Goal: Transaction & Acquisition: Purchase product/service

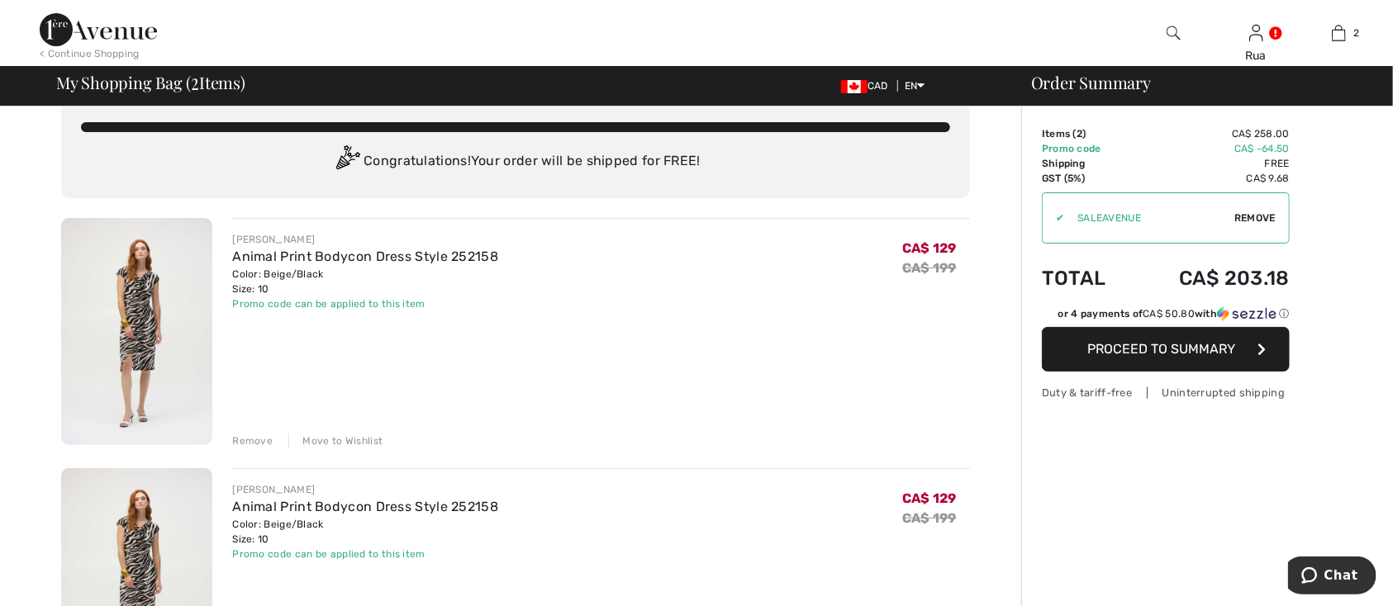
scroll to position [31, 0]
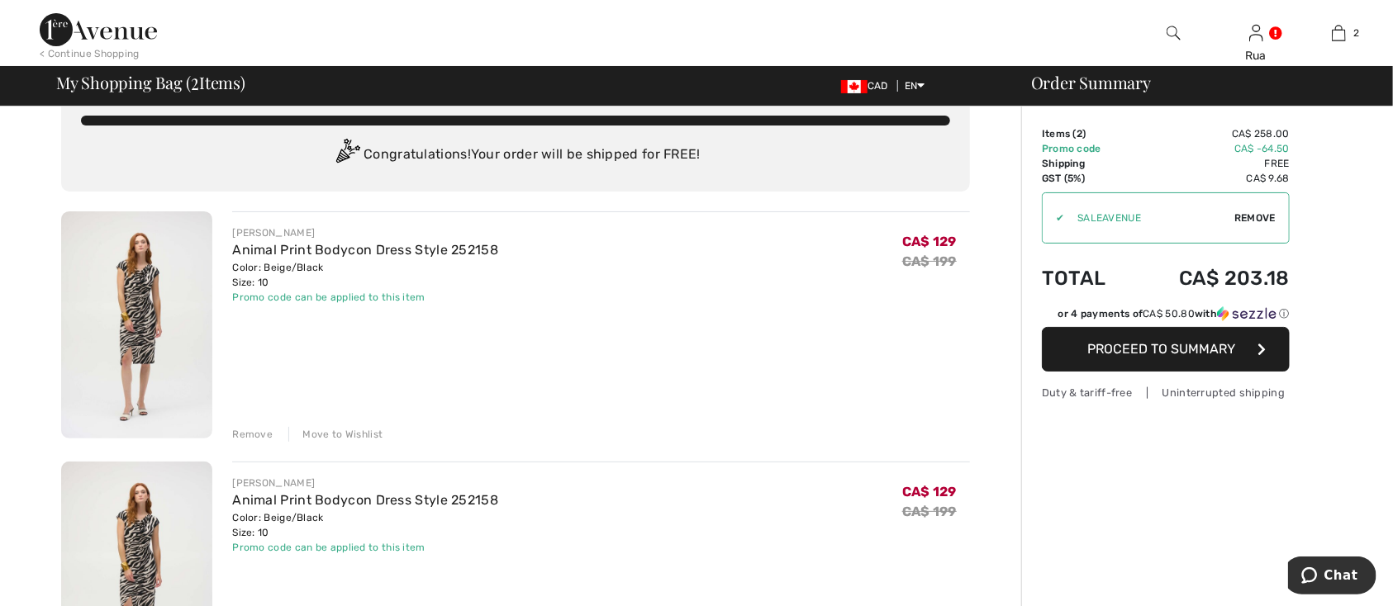
click at [252, 432] on div "Remove" at bounding box center [252, 434] width 40 height 15
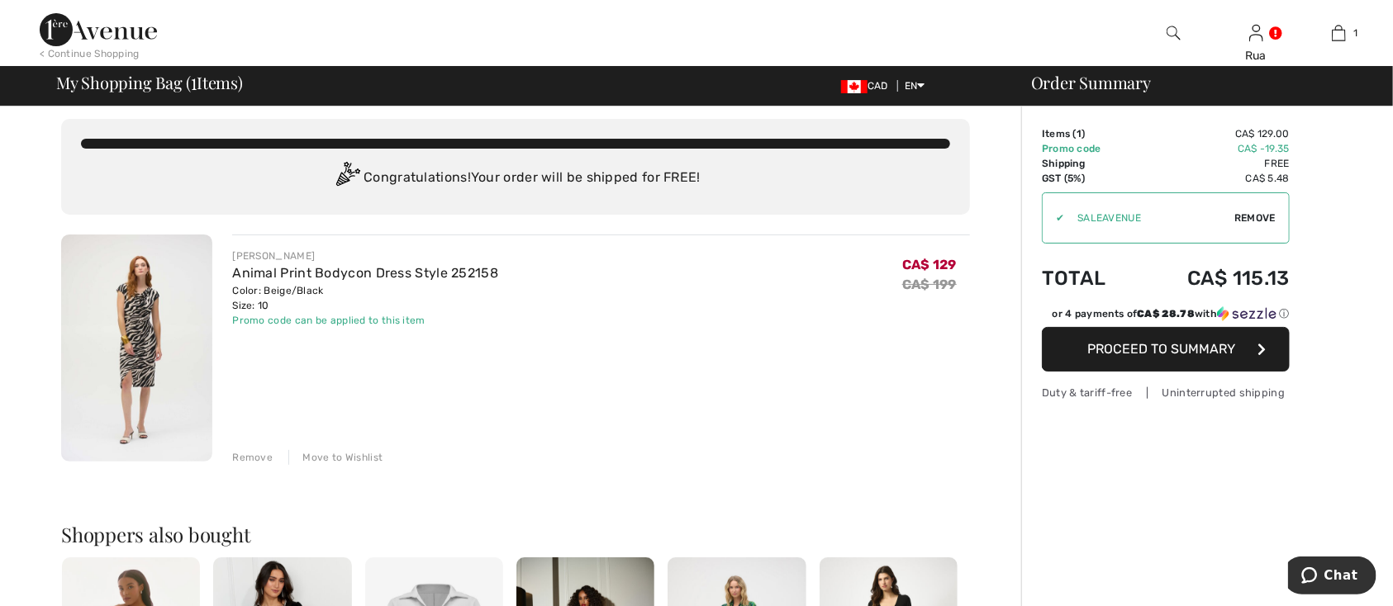
scroll to position [0, 0]
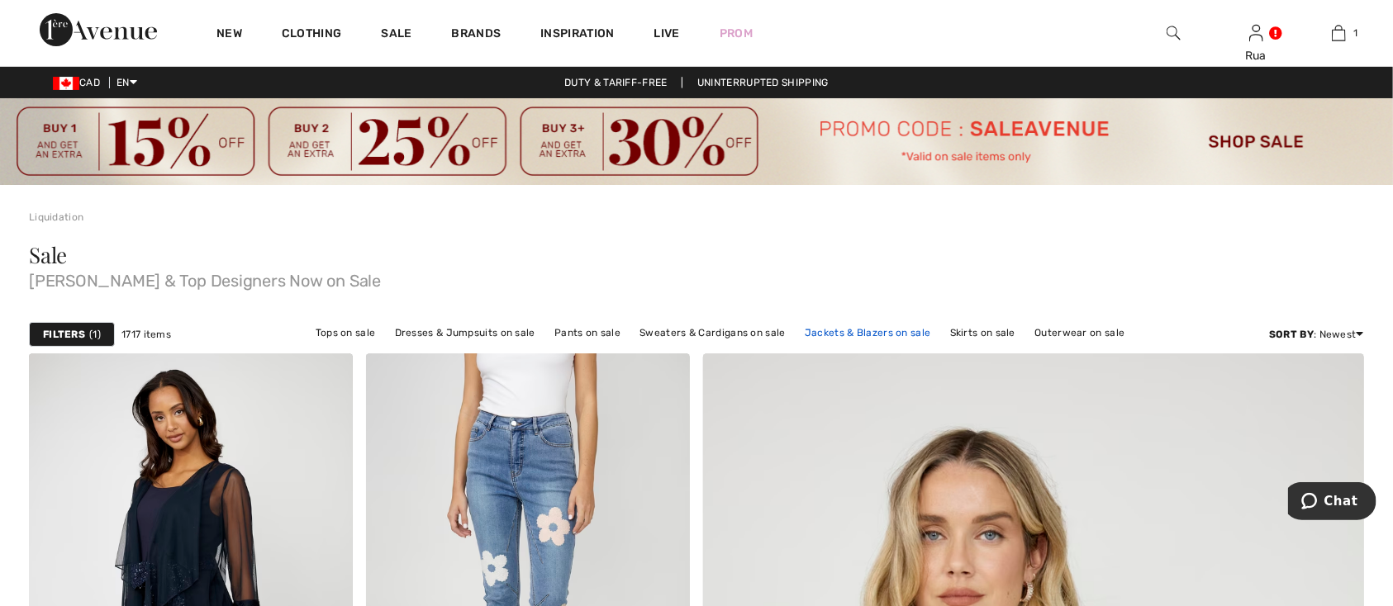
click at [855, 334] on link "Jackets & Blazers on sale" at bounding box center [867, 332] width 143 height 21
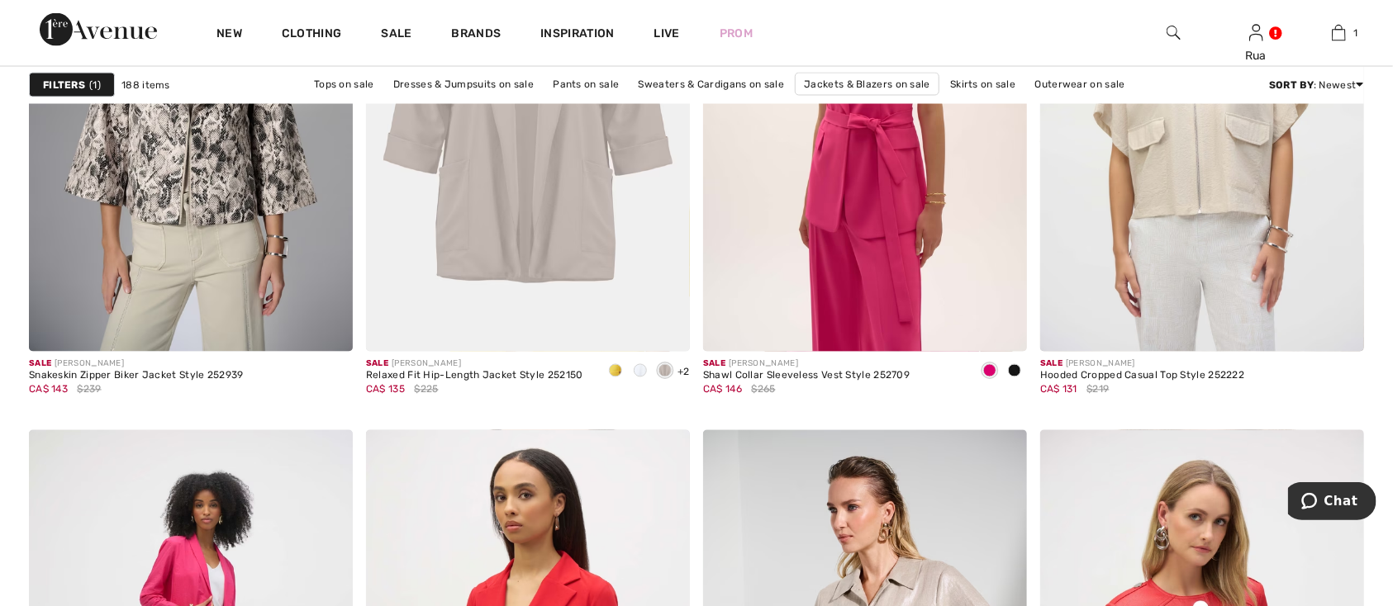
scroll to position [1548, 0]
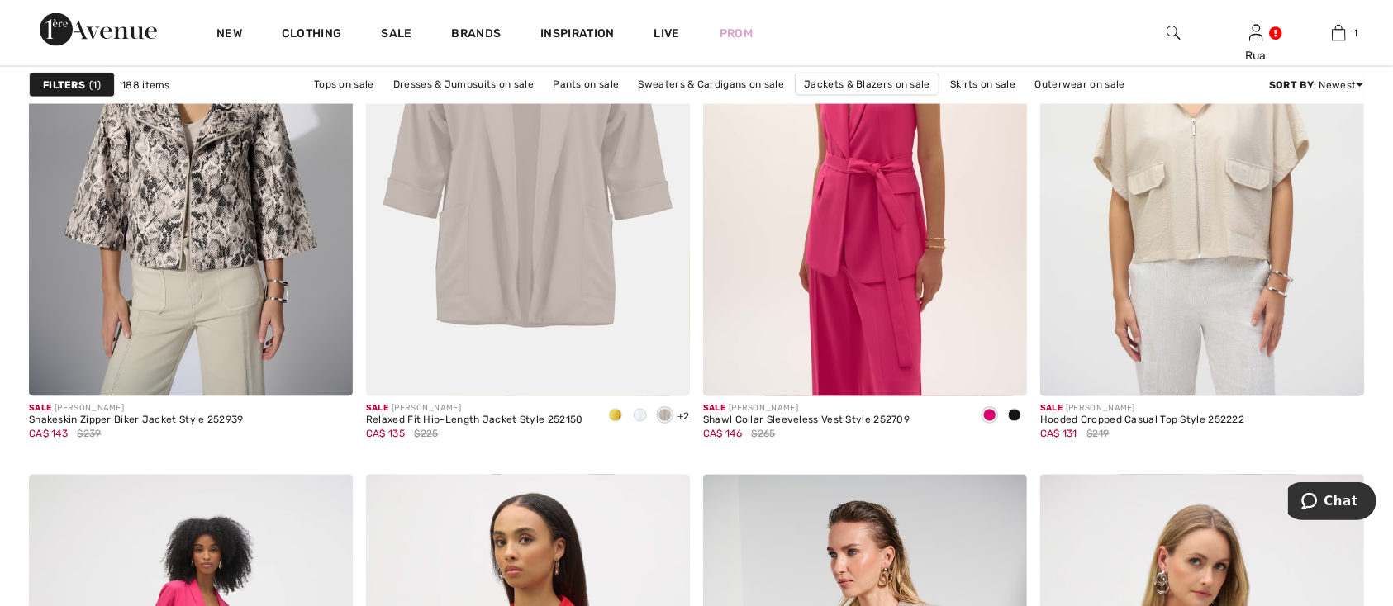
click at [70, 85] on strong "Filters" at bounding box center [64, 85] width 42 height 15
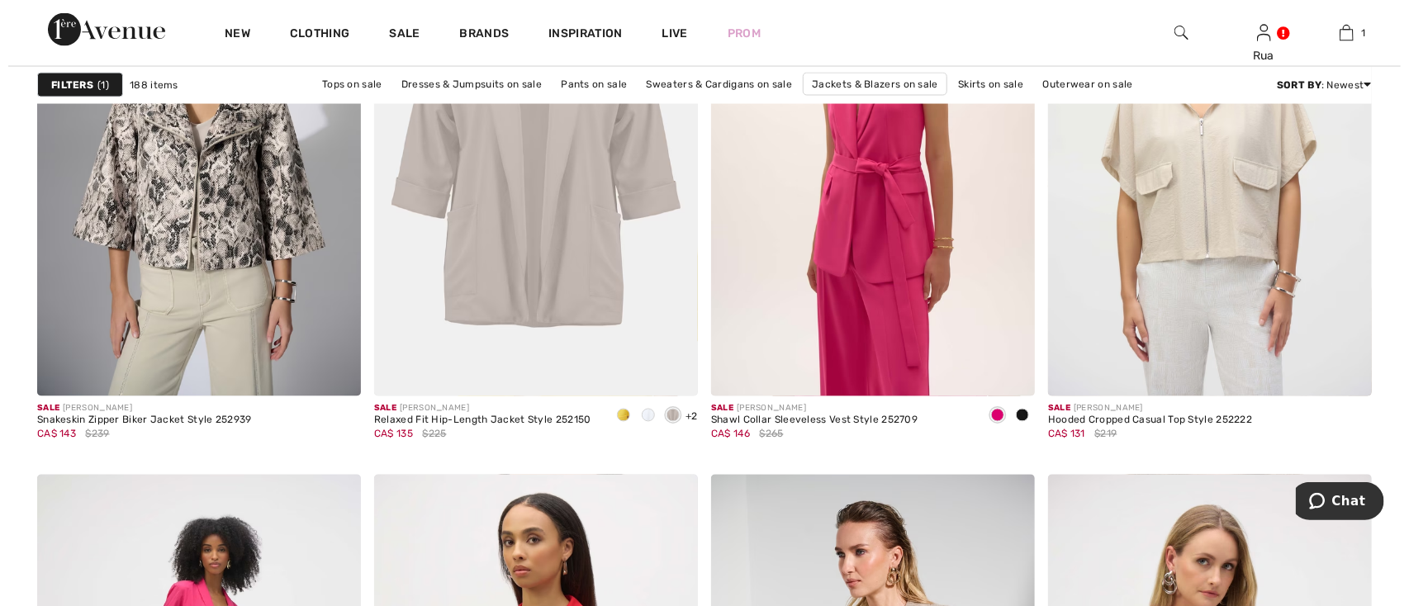
scroll to position [1562, 0]
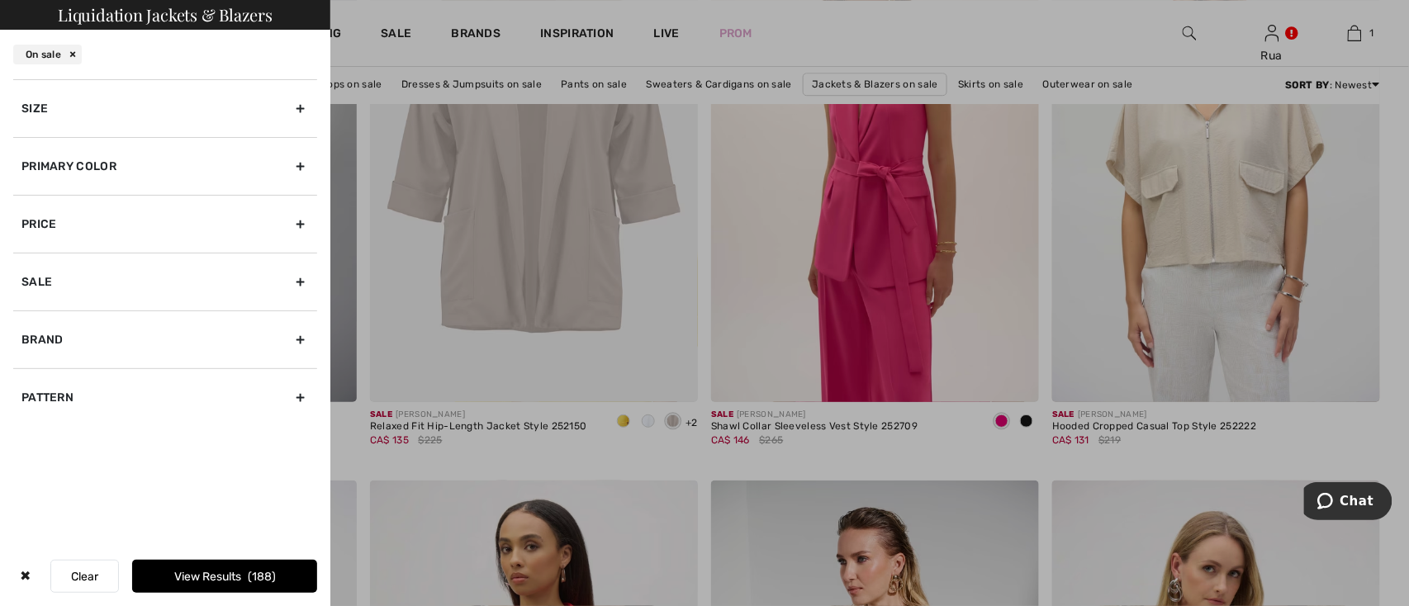
click at [298, 112] on div "Size" at bounding box center [165, 108] width 304 height 58
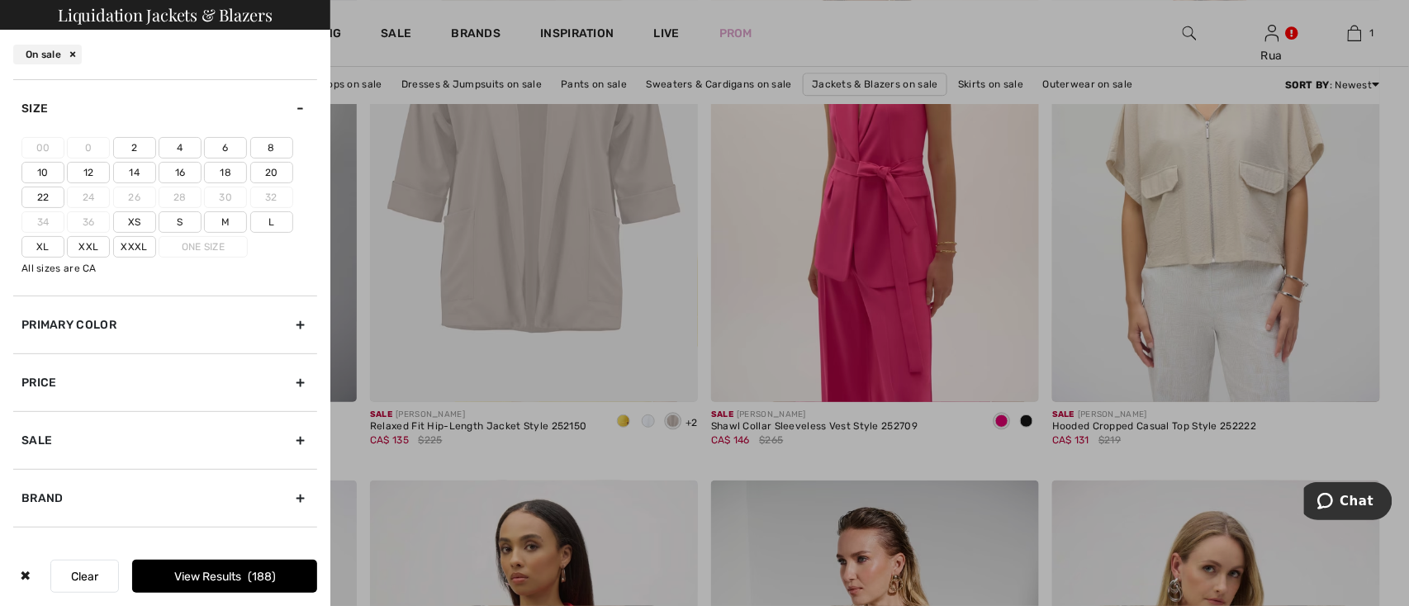
click at [42, 169] on label "10" at bounding box center [42, 172] width 43 height 21
click at [0, 0] on input"] "10" at bounding box center [0, 0] width 0 height 0
click at [213, 579] on button "View Results 52" at bounding box center [224, 576] width 185 height 33
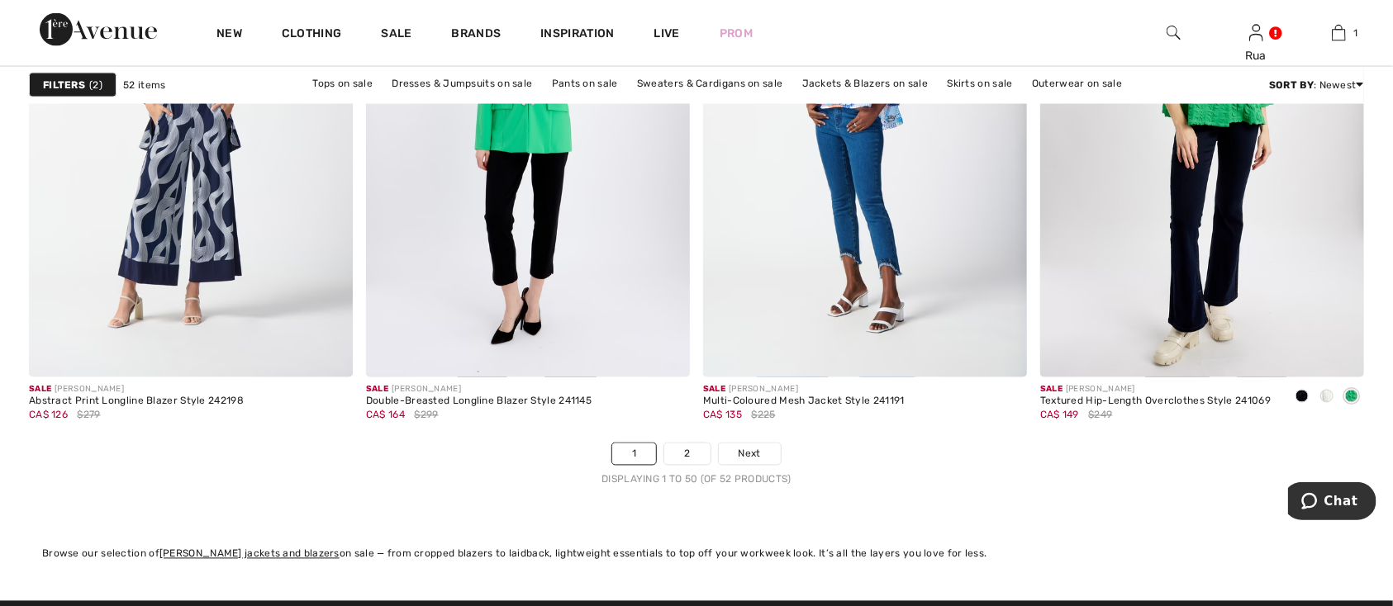
scroll to position [8520, 0]
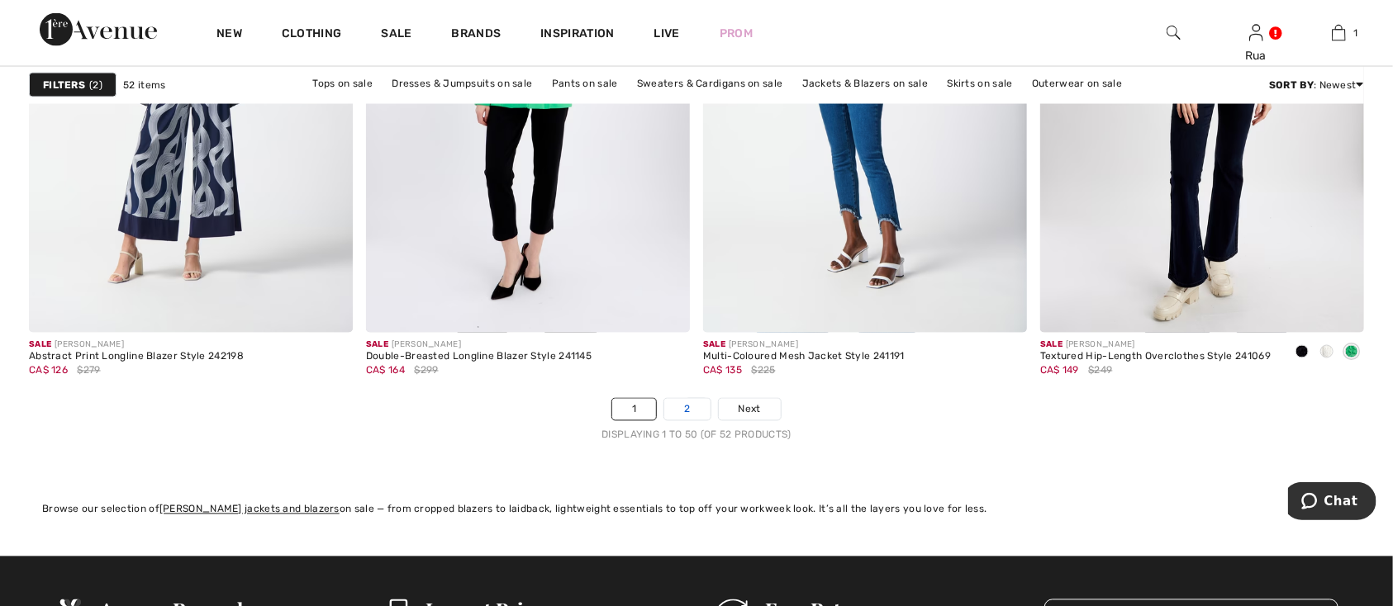
click at [682, 421] on link "2" at bounding box center [686, 409] width 45 height 21
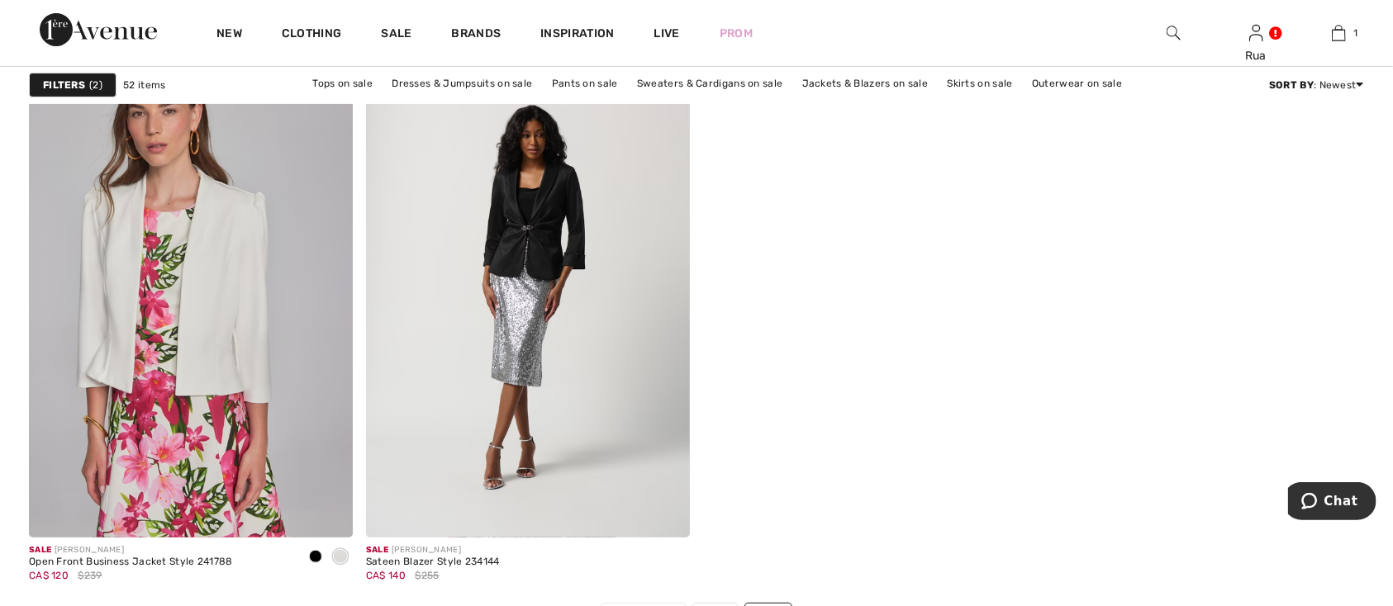
scroll to position [261, 0]
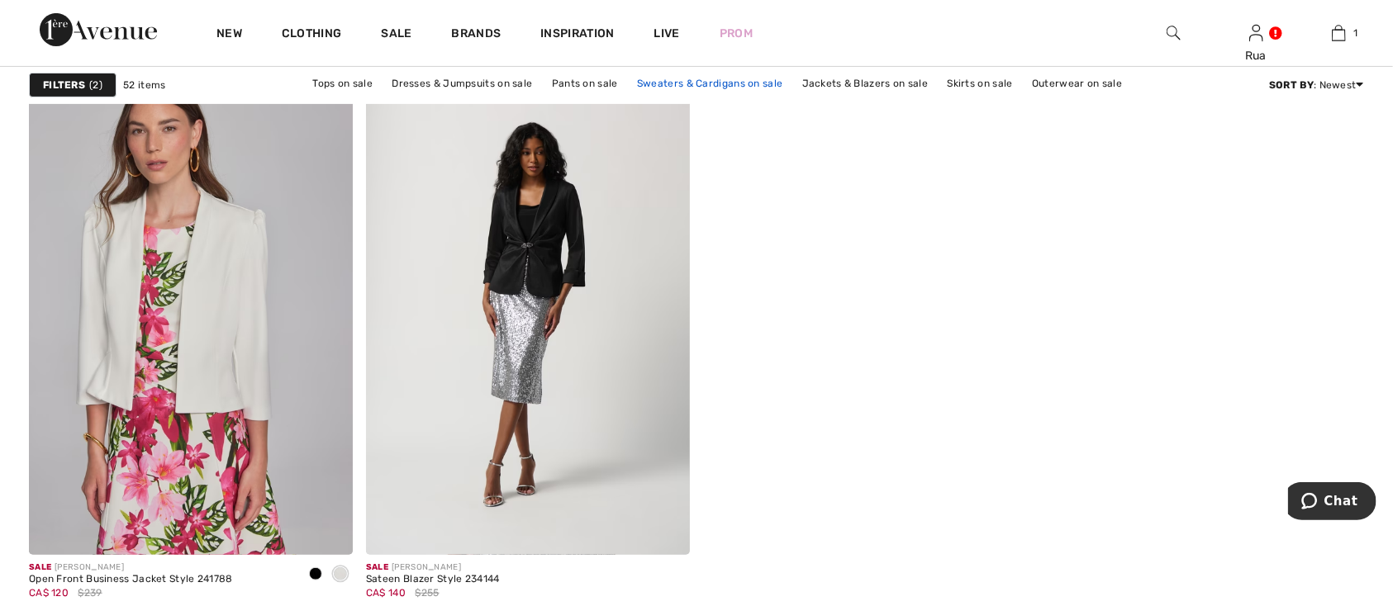
click at [732, 85] on link "Sweaters & Cardigans on sale" at bounding box center [710, 83] width 162 height 21
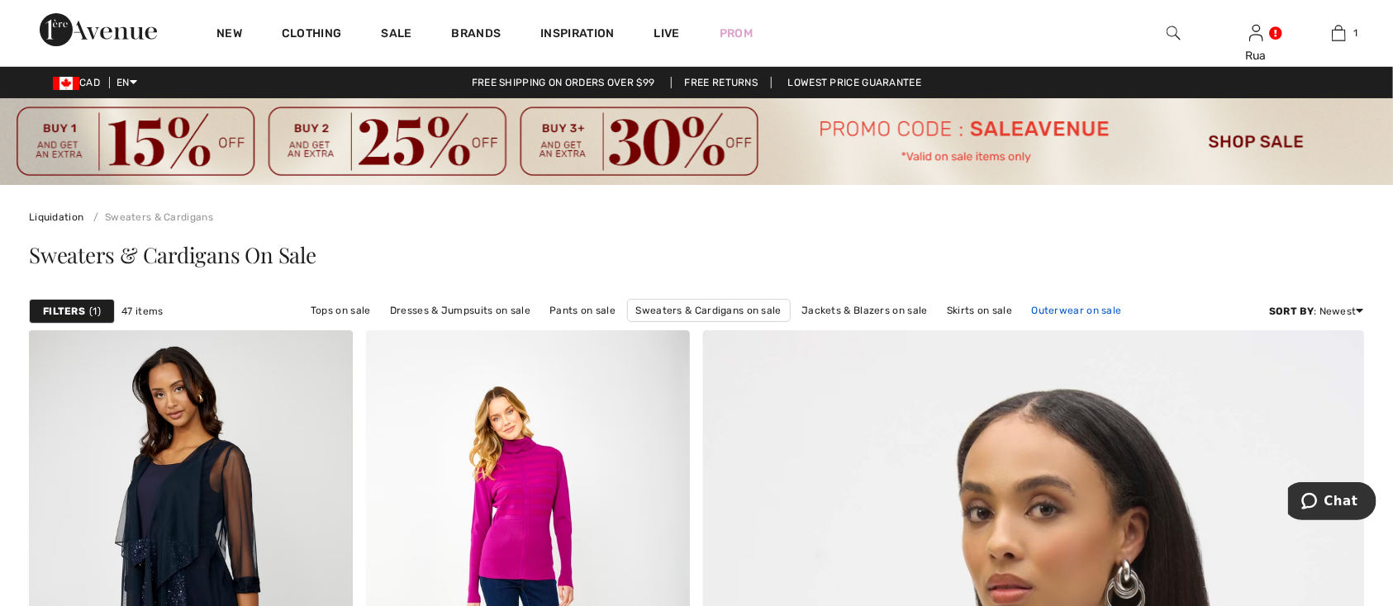
click at [1073, 311] on link "Outerwear on sale" at bounding box center [1077, 310] width 107 height 21
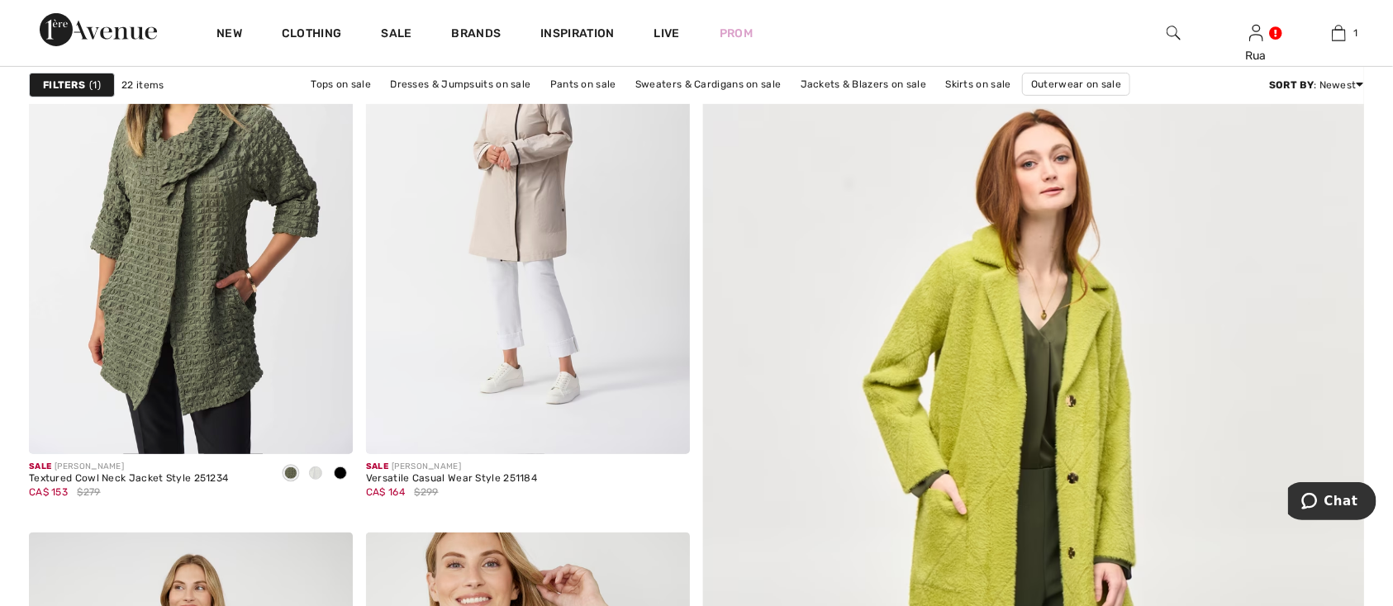
scroll to position [353, 0]
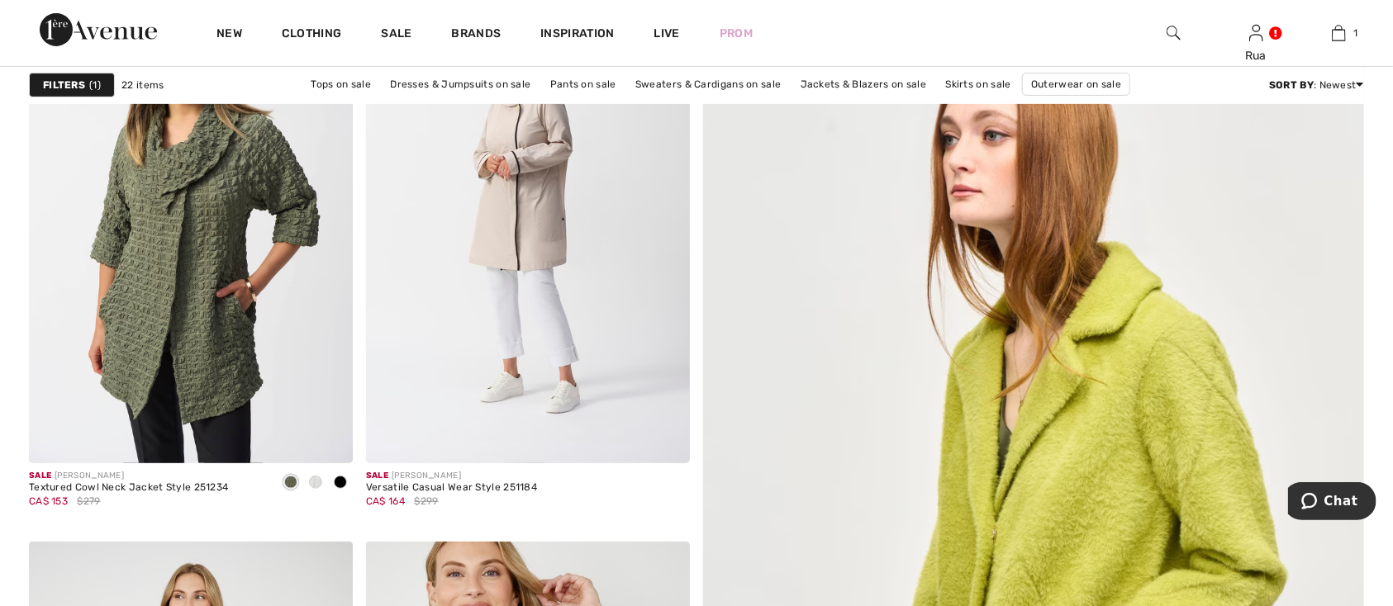
click at [1109, 347] on img at bounding box center [1033, 573] width 793 height 1190
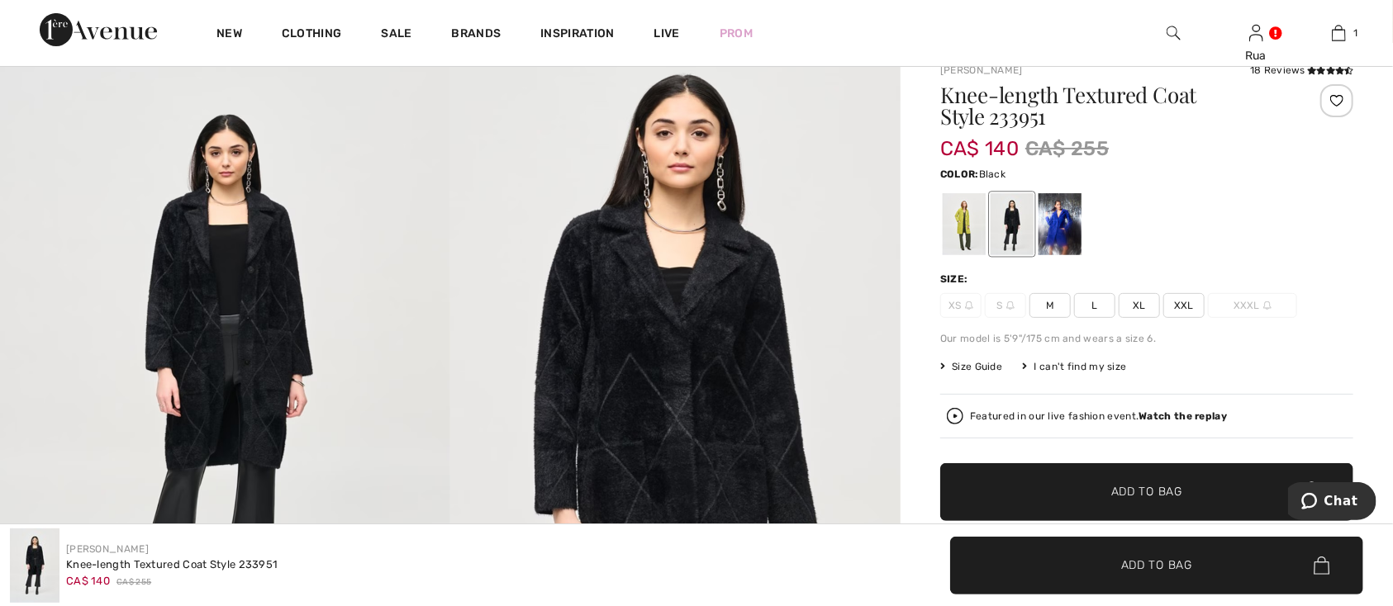
scroll to position [135, 0]
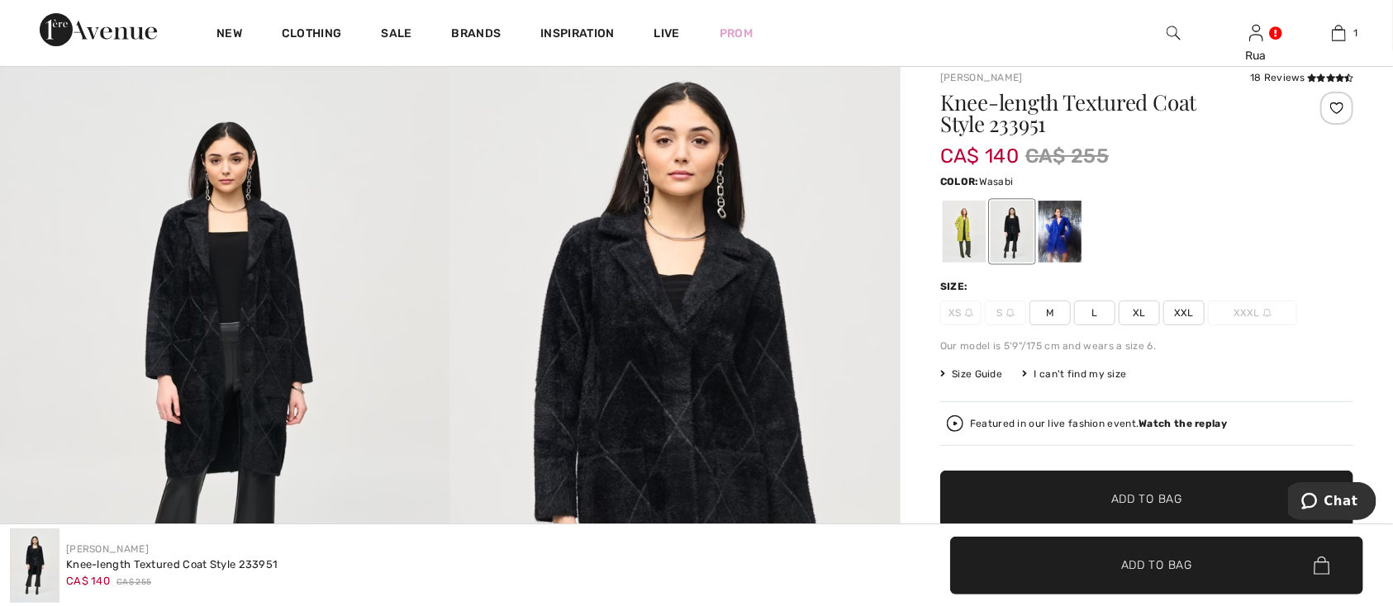
click at [968, 240] on div at bounding box center [964, 233] width 43 height 62
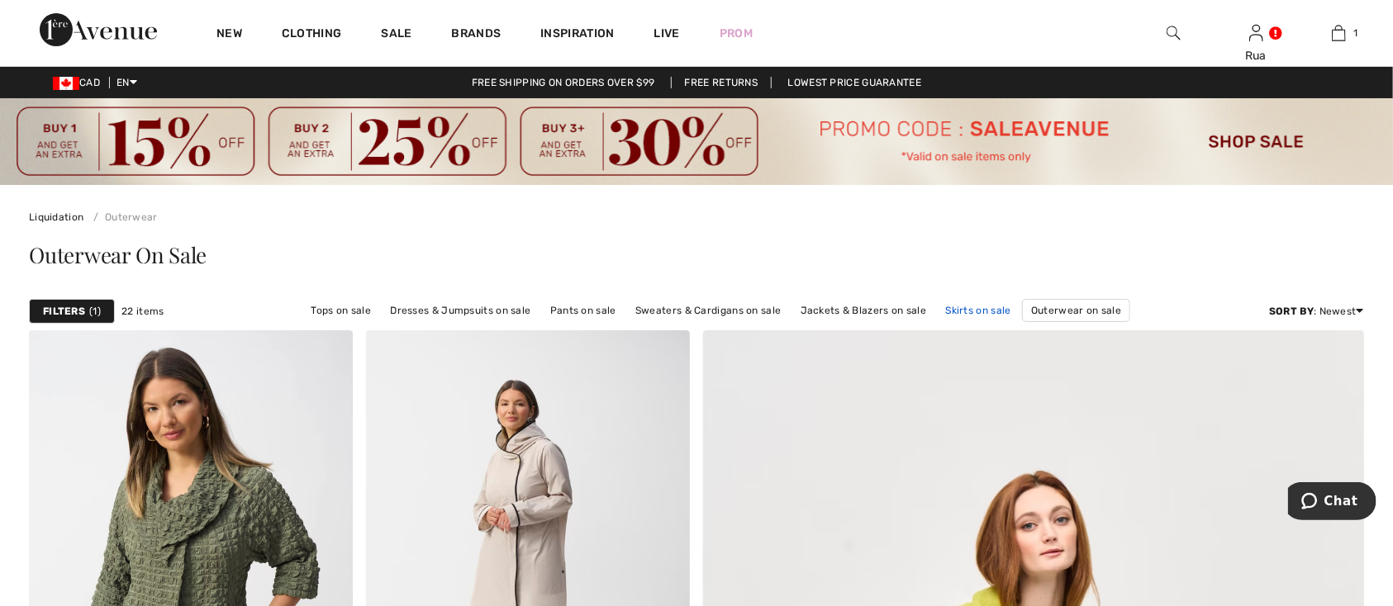
click at [972, 311] on link "Skirts on sale" at bounding box center [979, 310] width 82 height 21
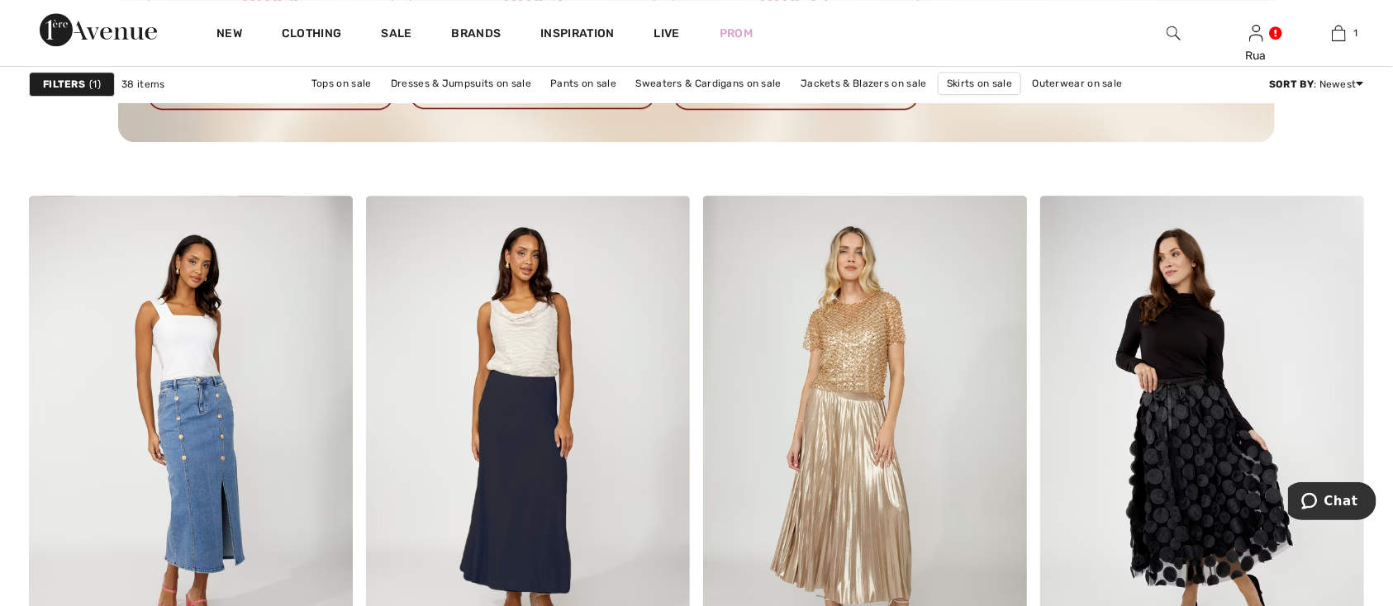
scroll to position [2468, 0]
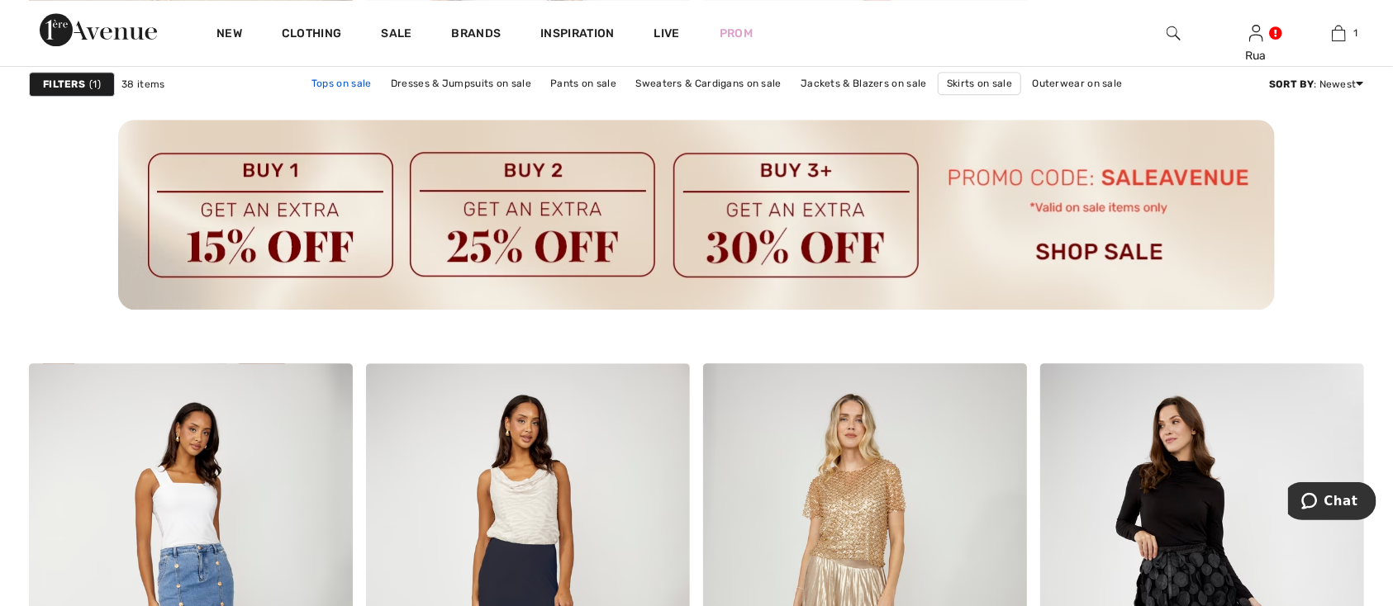
click at [335, 88] on link "Tops on sale" at bounding box center [341, 84] width 77 height 21
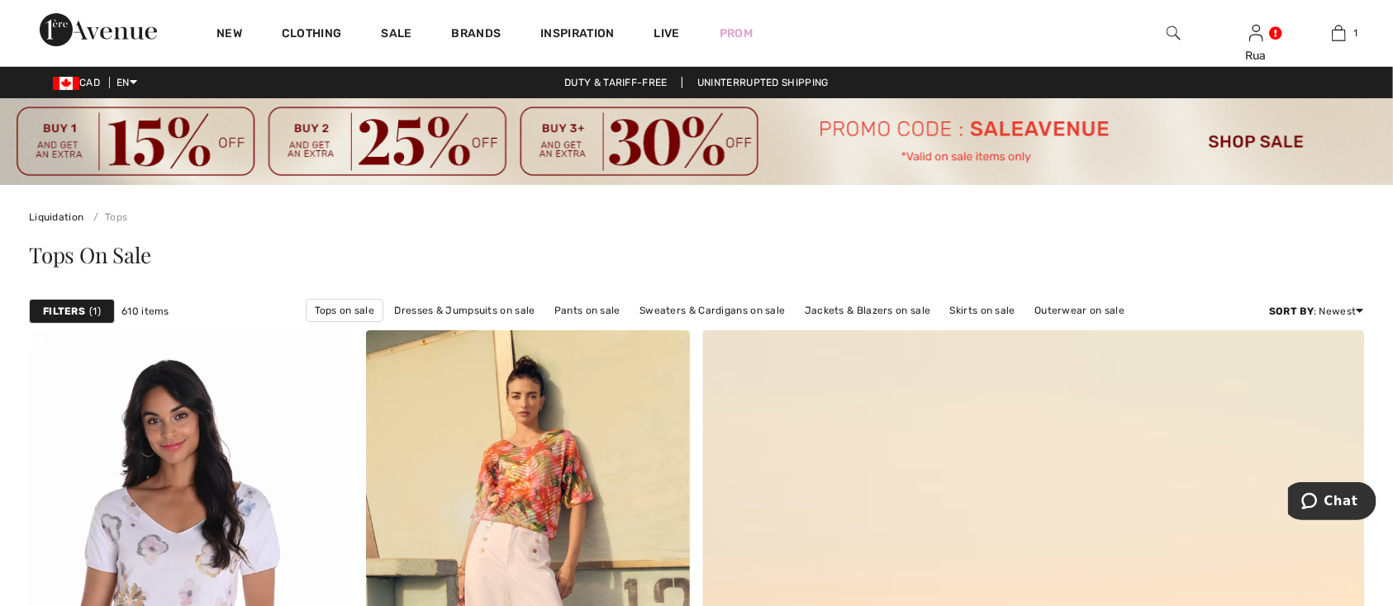
click at [61, 314] on strong "Filters" at bounding box center [64, 311] width 42 height 15
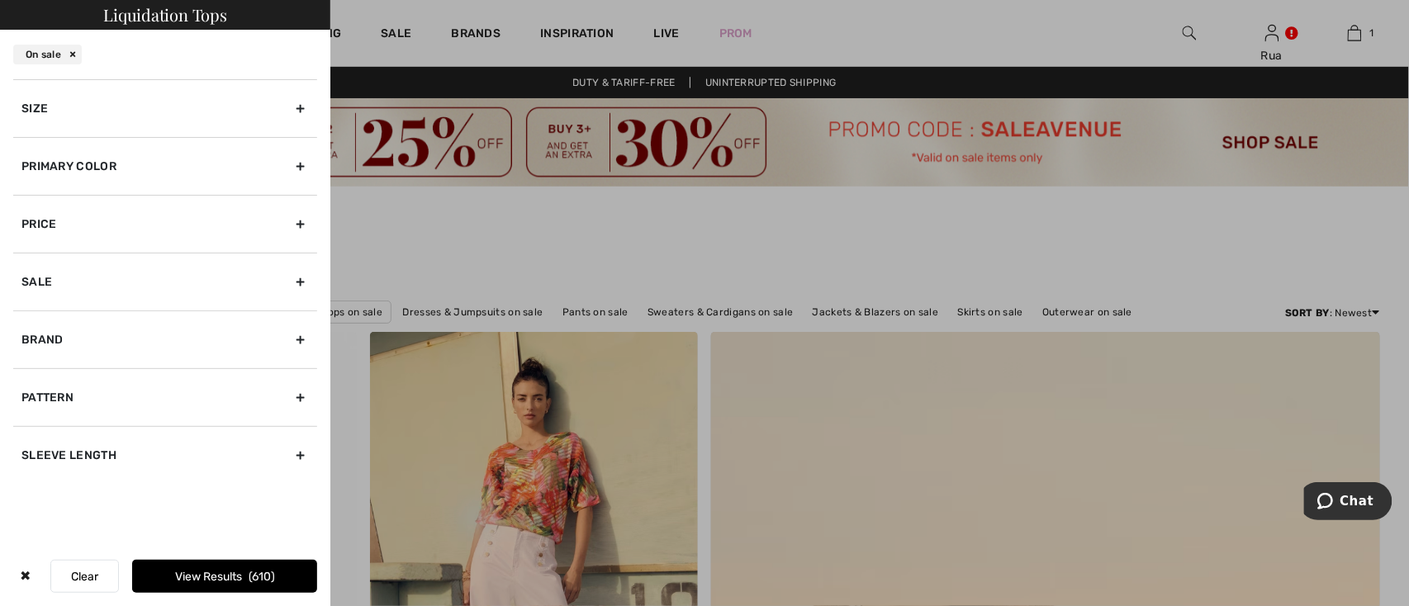
click at [302, 278] on div "Sale" at bounding box center [165, 282] width 304 height 58
click at [297, 105] on div "Size" at bounding box center [165, 108] width 304 height 58
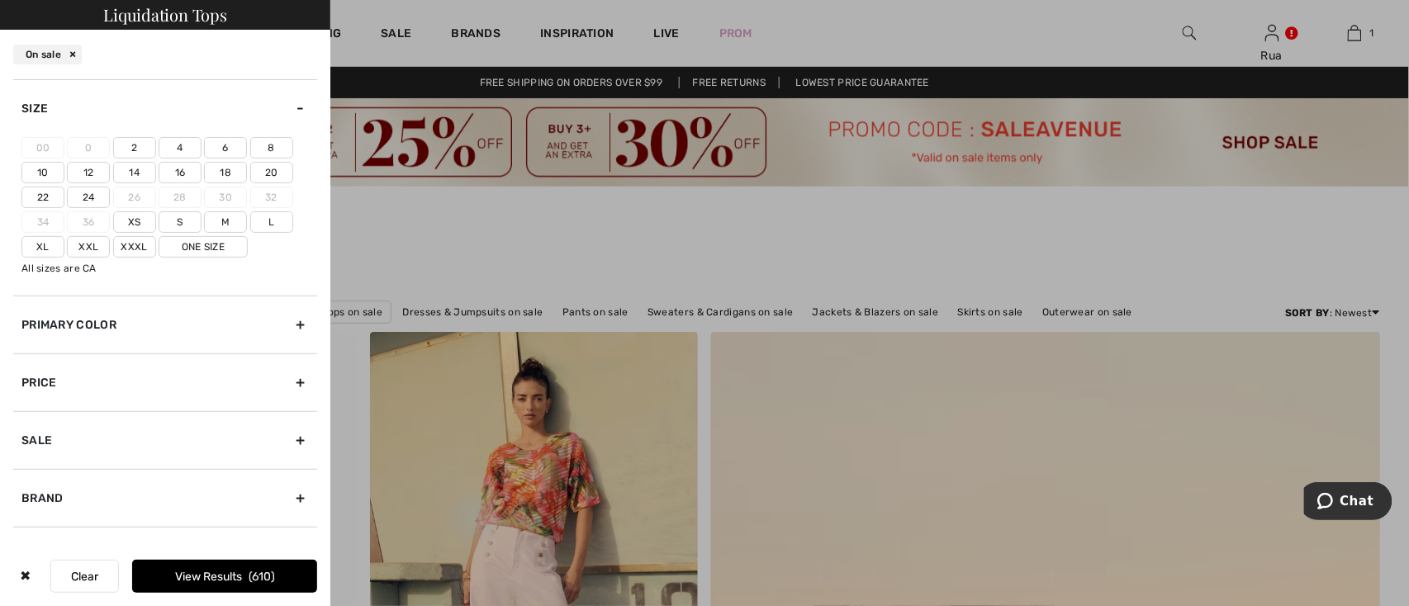
click at [43, 171] on label "10" at bounding box center [42, 172] width 43 height 21
click at [0, 0] on input"] "10" at bounding box center [0, 0] width 0 height 0
click at [281, 326] on div "Primary Color" at bounding box center [165, 325] width 304 height 58
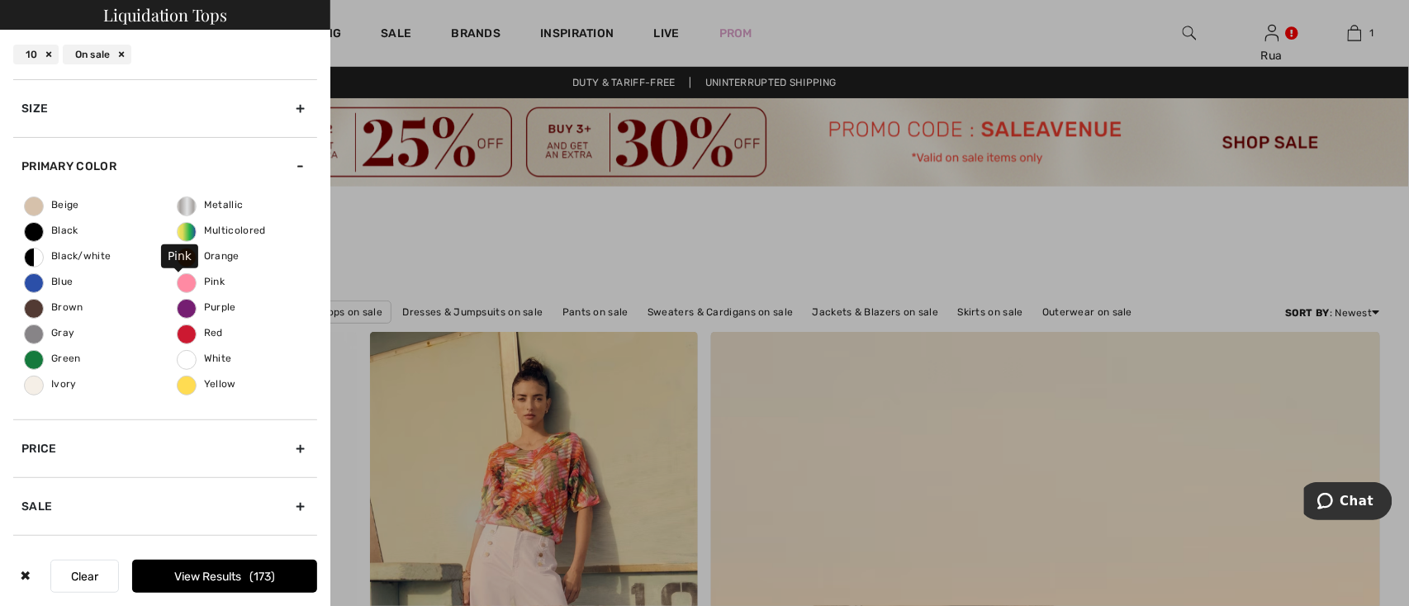
click at [180, 279] on span "Pink" at bounding box center [201, 282] width 47 height 12
click at [0, 0] on input "Pink" at bounding box center [0, 0] width 0 height 0
click at [228, 572] on button "View Results 14" at bounding box center [224, 576] width 185 height 33
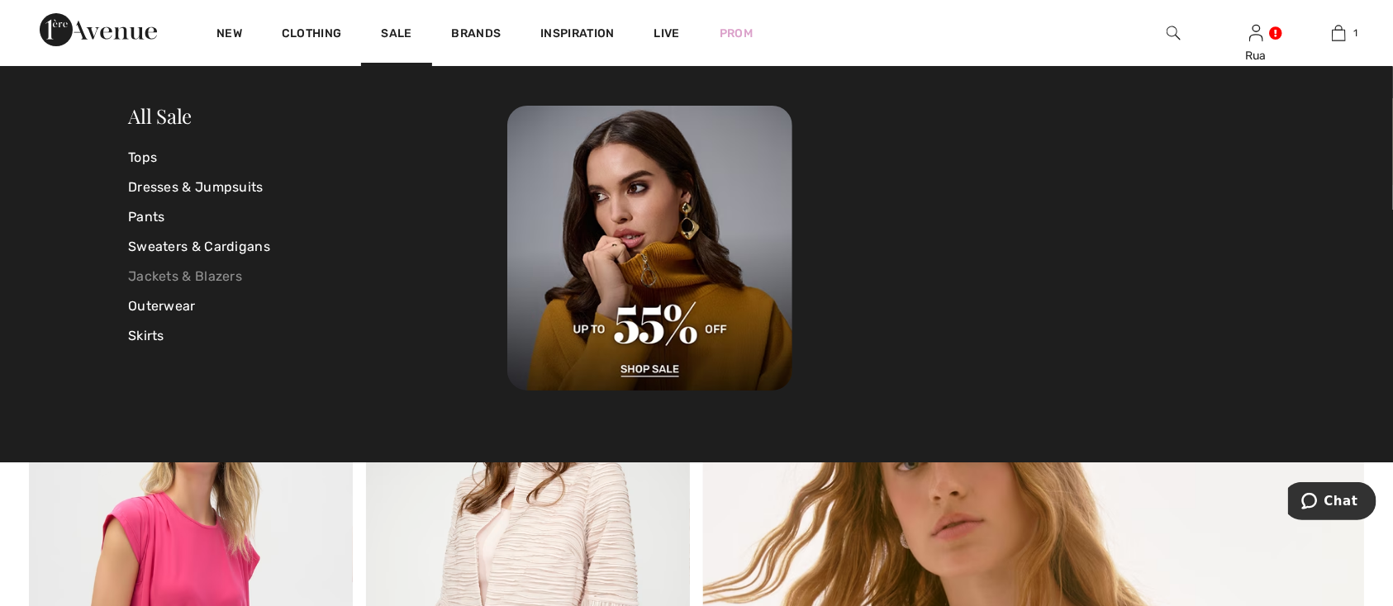
click at [210, 276] on link "Jackets & Blazers" at bounding box center [317, 277] width 379 height 30
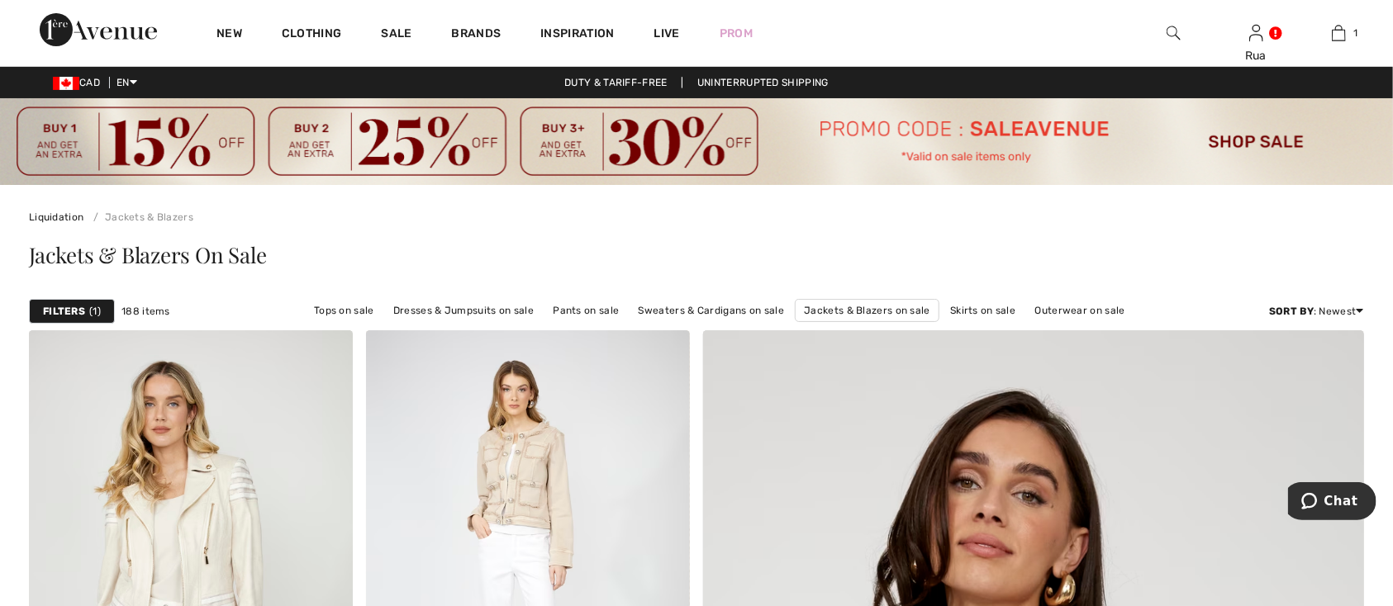
click at [70, 311] on strong "Filters" at bounding box center [64, 311] width 42 height 15
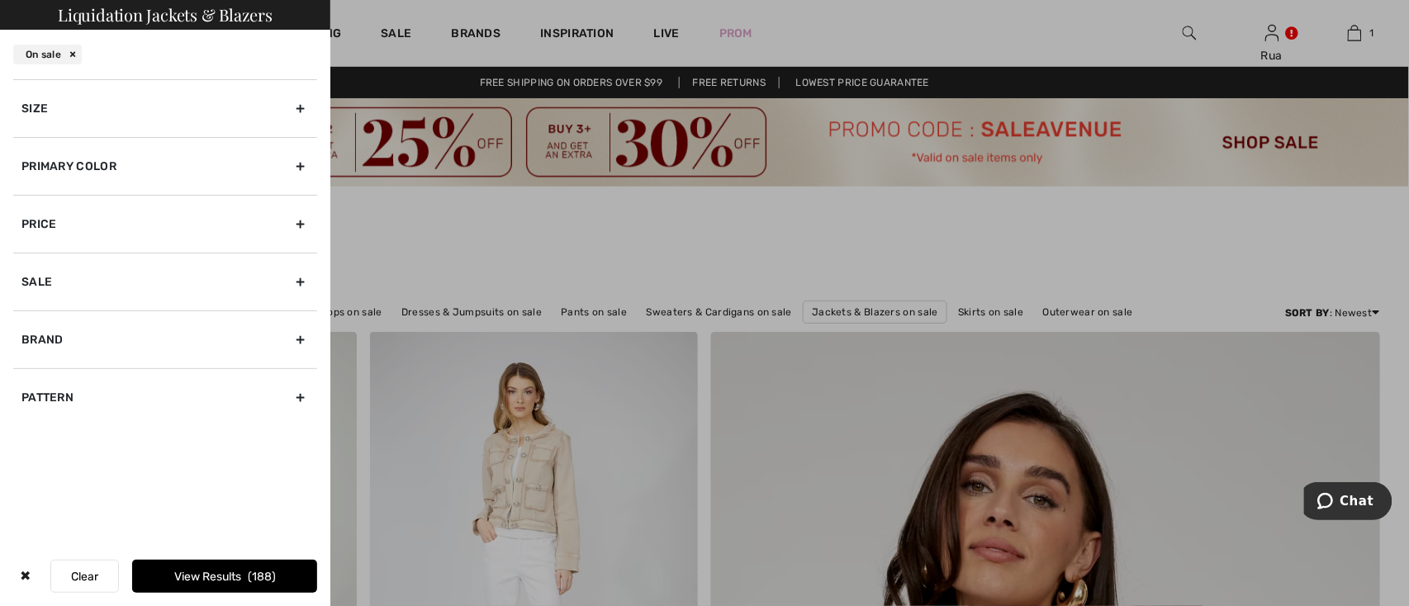
click at [292, 114] on div "Size" at bounding box center [165, 108] width 304 height 58
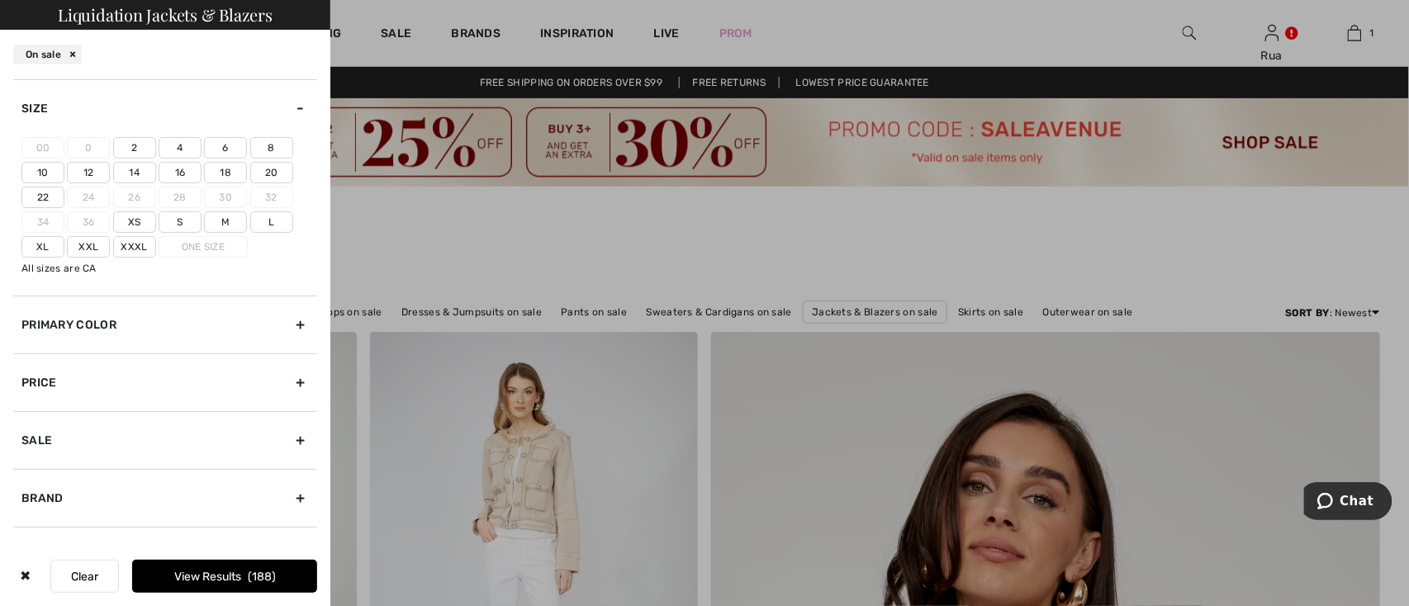
click at [45, 173] on label "10" at bounding box center [42, 172] width 43 height 21
click at [0, 0] on input"] "10" at bounding box center [0, 0] width 0 height 0
click at [208, 577] on button "View Results 52" at bounding box center [224, 576] width 185 height 33
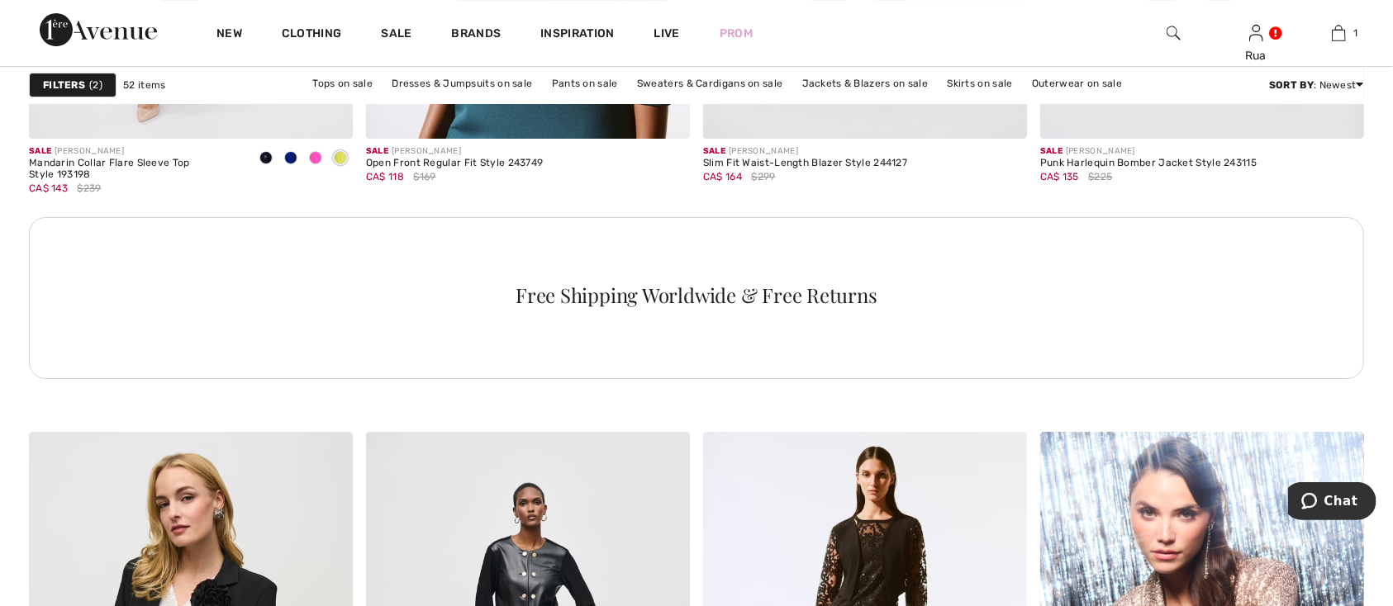
scroll to position [6764, 0]
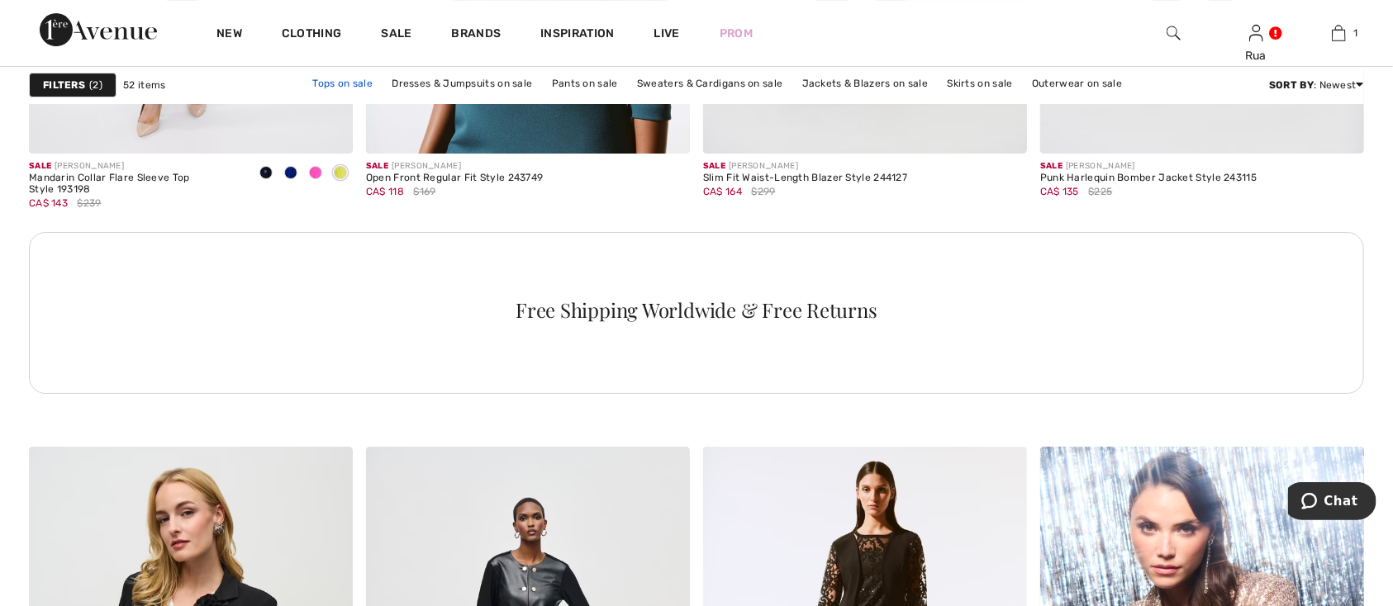
click at [338, 78] on link "Tops on sale" at bounding box center [342, 83] width 77 height 21
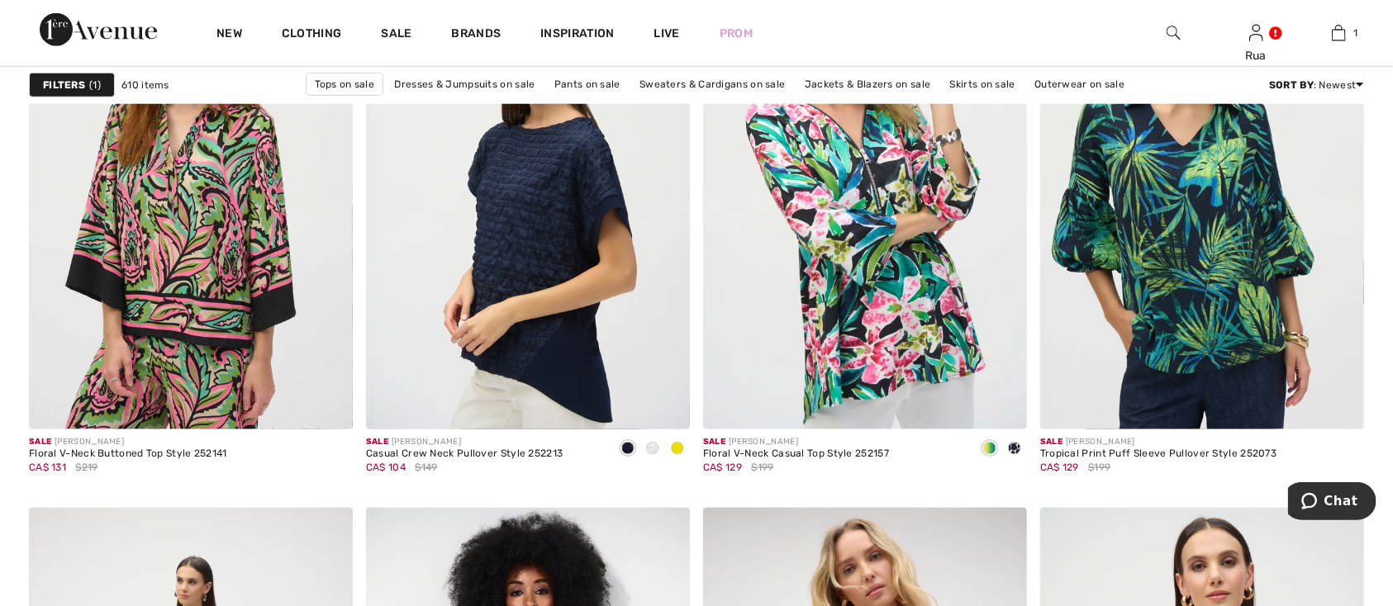
scroll to position [7800, 0]
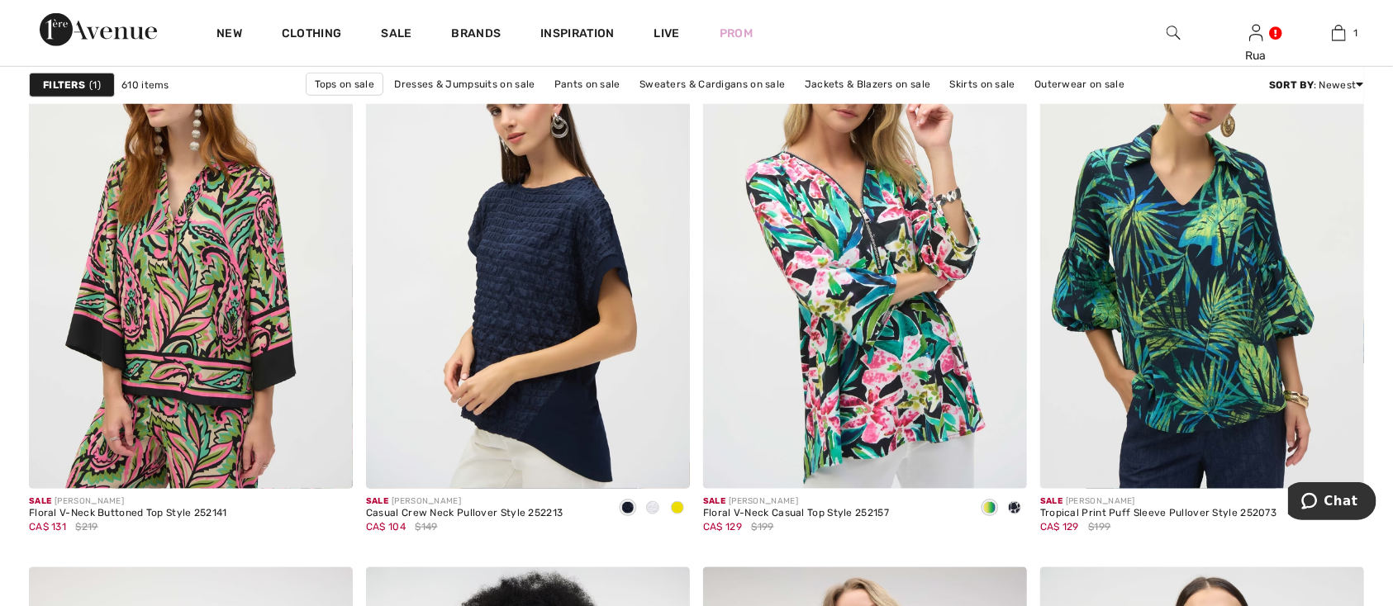
click at [69, 84] on strong "Filters" at bounding box center [64, 85] width 42 height 15
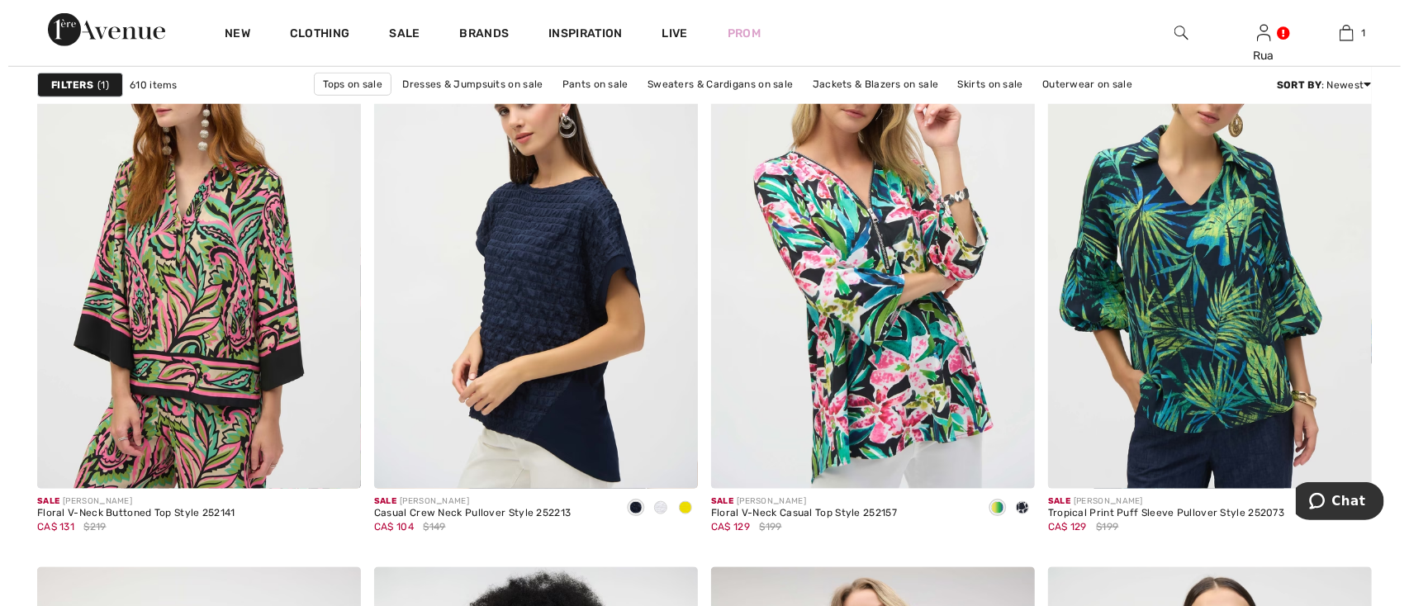
scroll to position [7879, 0]
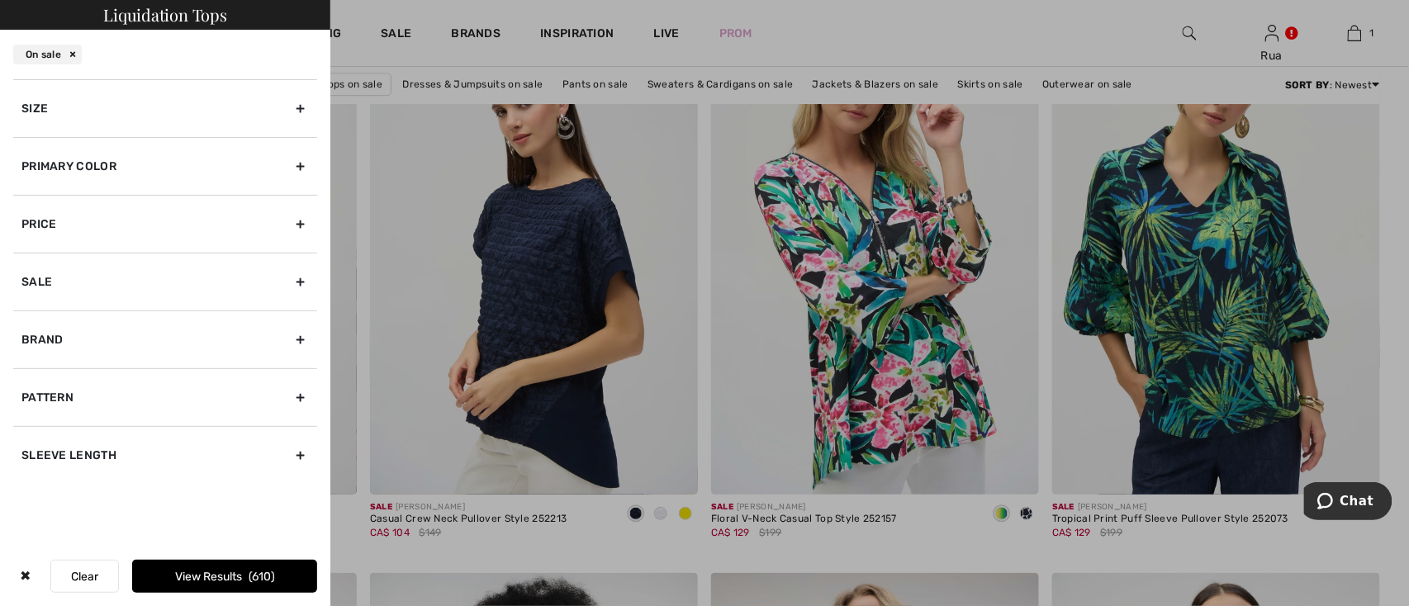
click at [298, 112] on div "Size" at bounding box center [165, 108] width 304 height 58
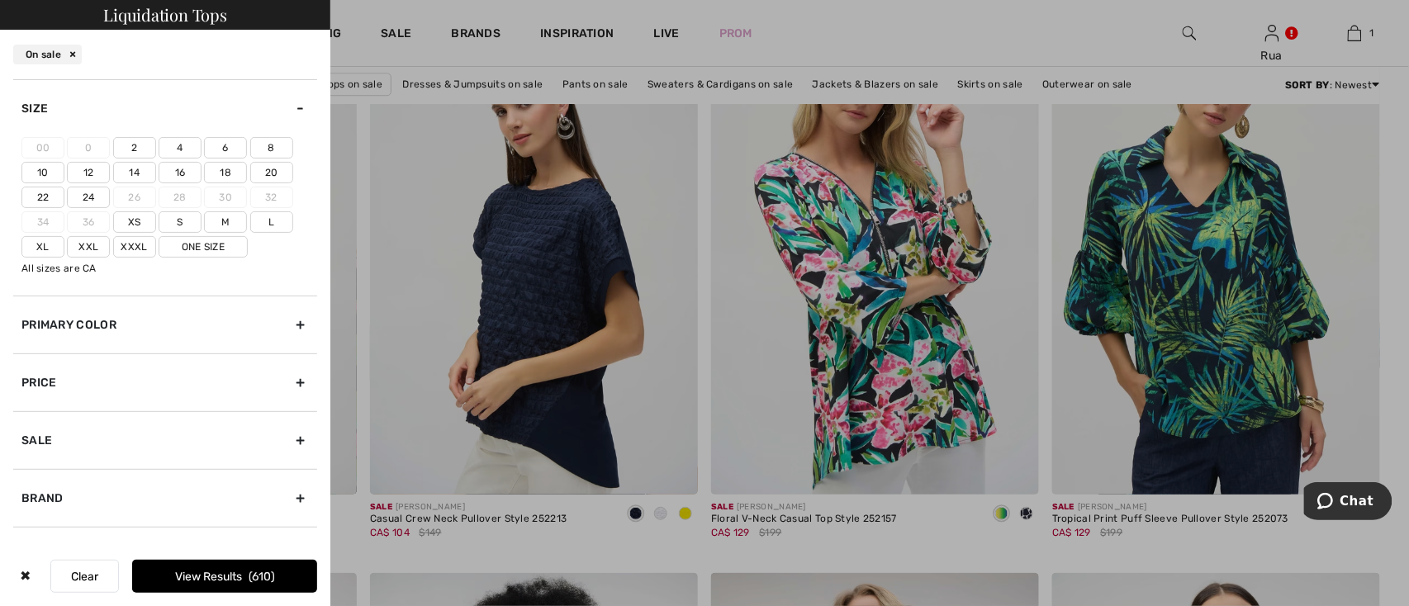
click at [40, 170] on label "10" at bounding box center [42, 172] width 43 height 21
click at [0, 0] on input"] "10" at bounding box center [0, 0] width 0 height 0
click at [282, 498] on div "Brand" at bounding box center [165, 498] width 304 height 58
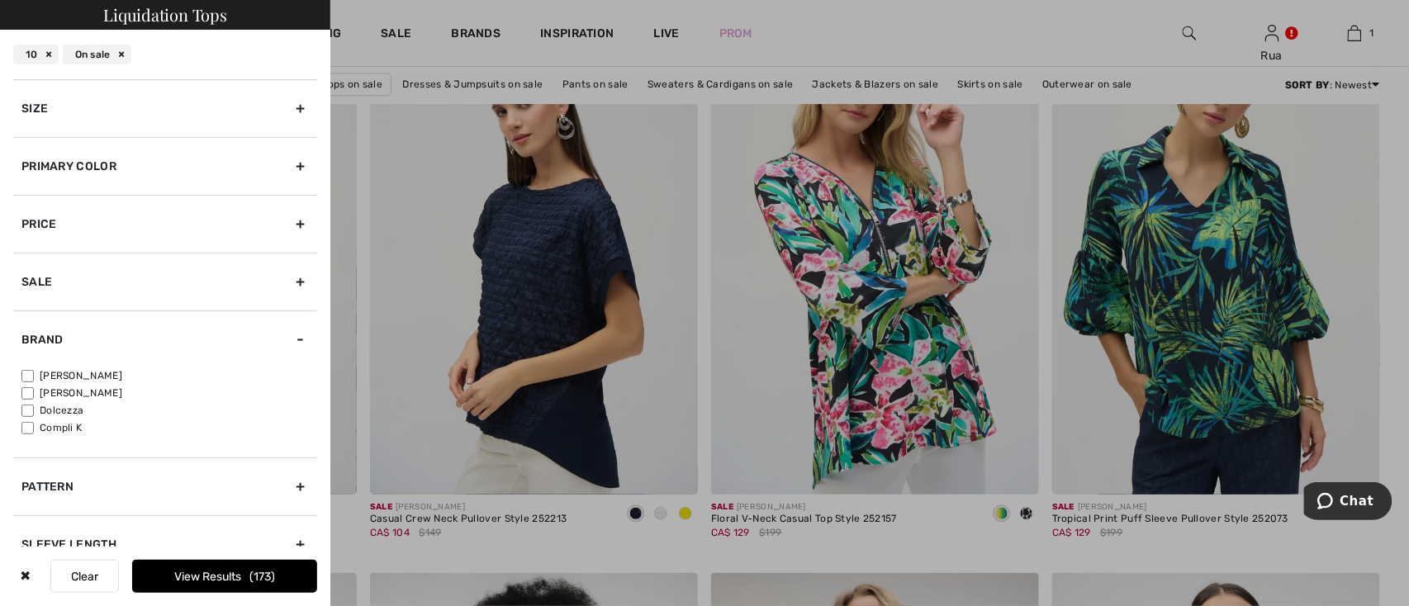
click at [22, 373] on input"] "[PERSON_NAME]" at bounding box center [27, 376] width 12 height 12
checkbox input"] "true"
click at [216, 580] on button "View Results 155" at bounding box center [224, 576] width 185 height 33
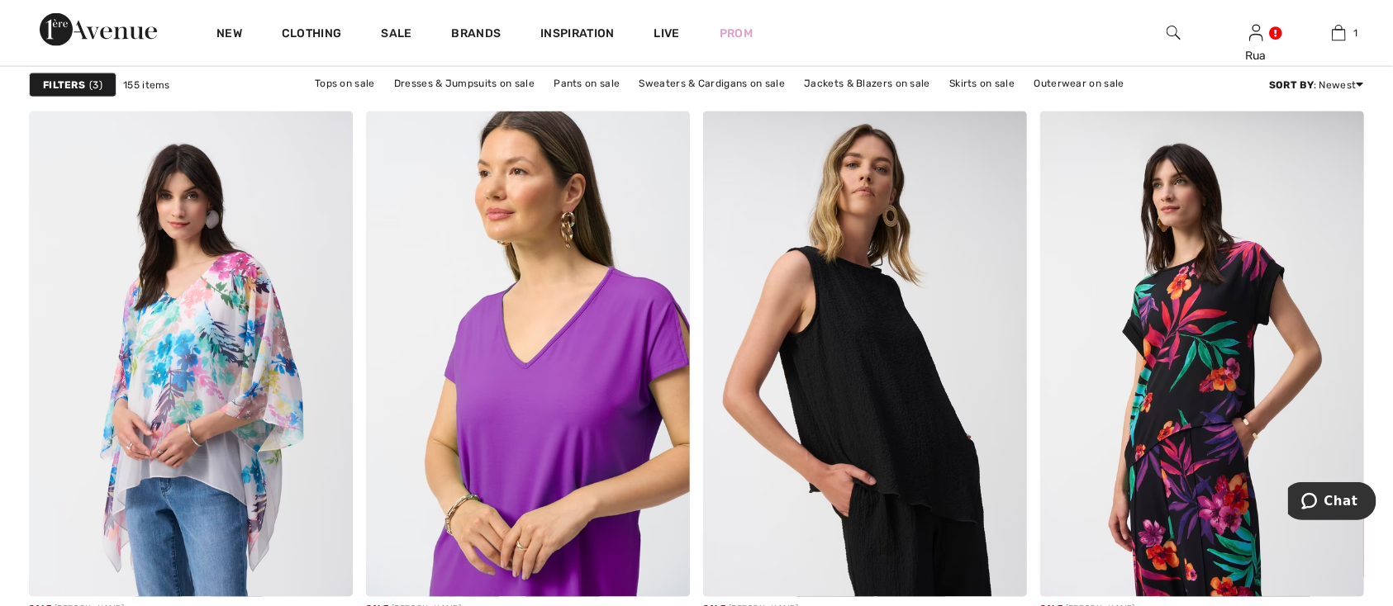
scroll to position [8318, 0]
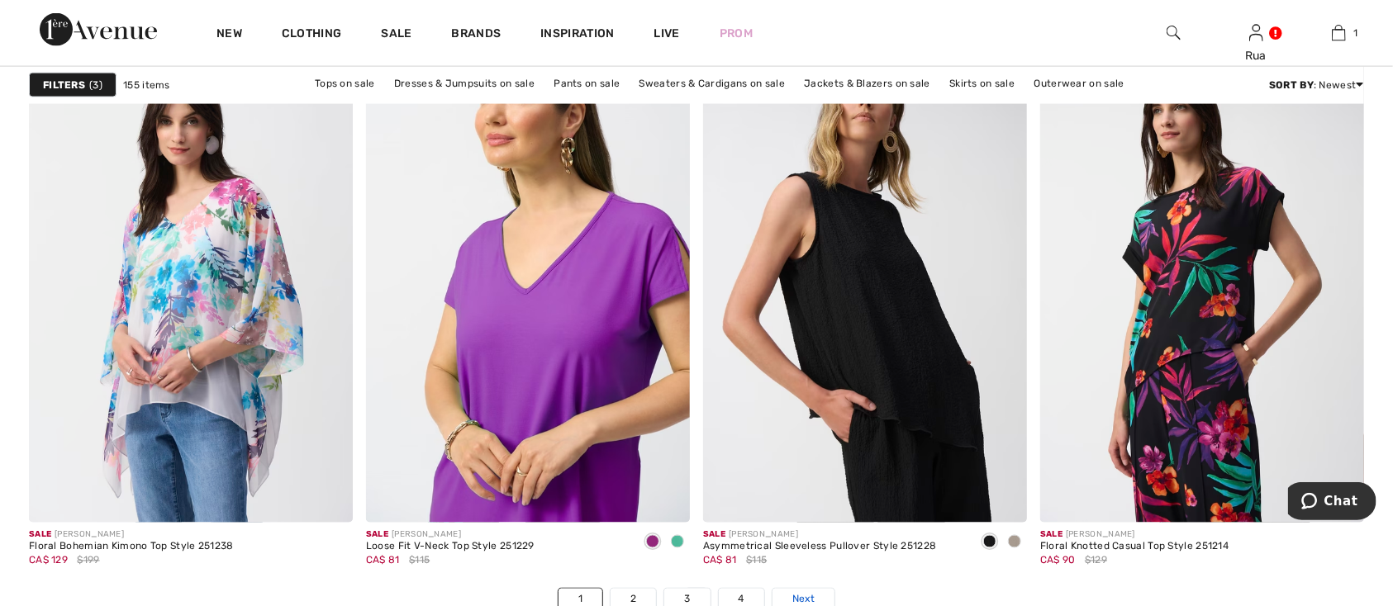
click at [806, 601] on span "Next" at bounding box center [803, 599] width 22 height 15
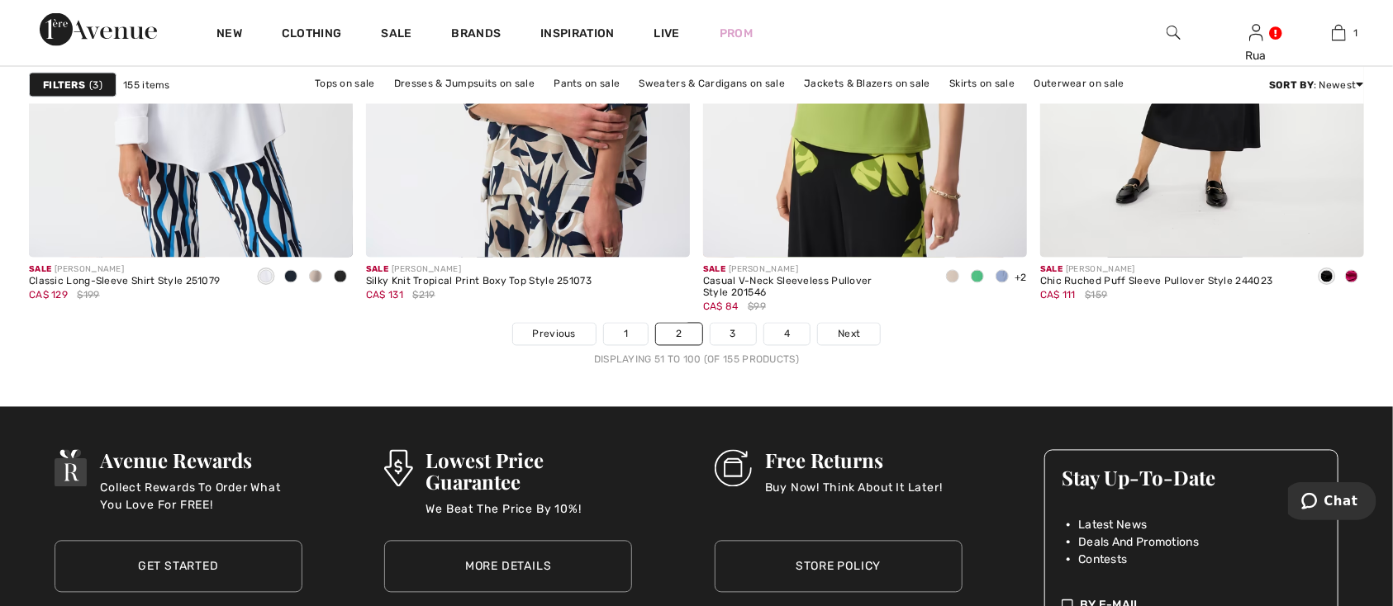
scroll to position [8568, 0]
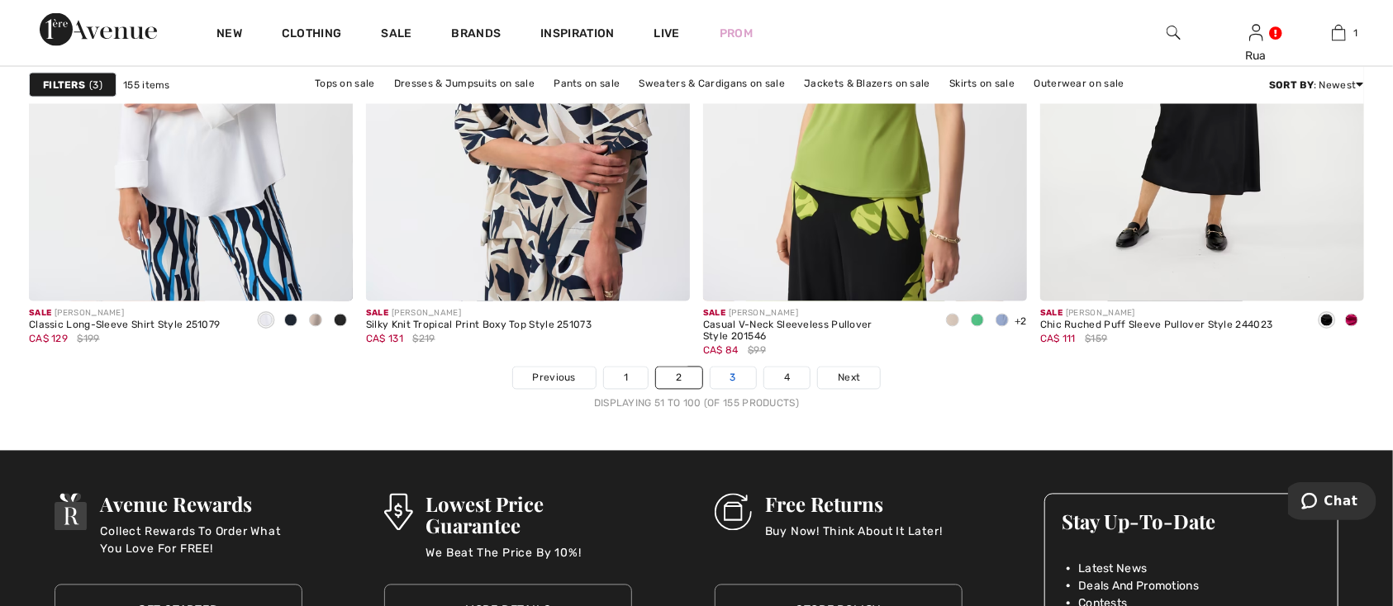
click at [727, 380] on link "3" at bounding box center [732, 378] width 45 height 21
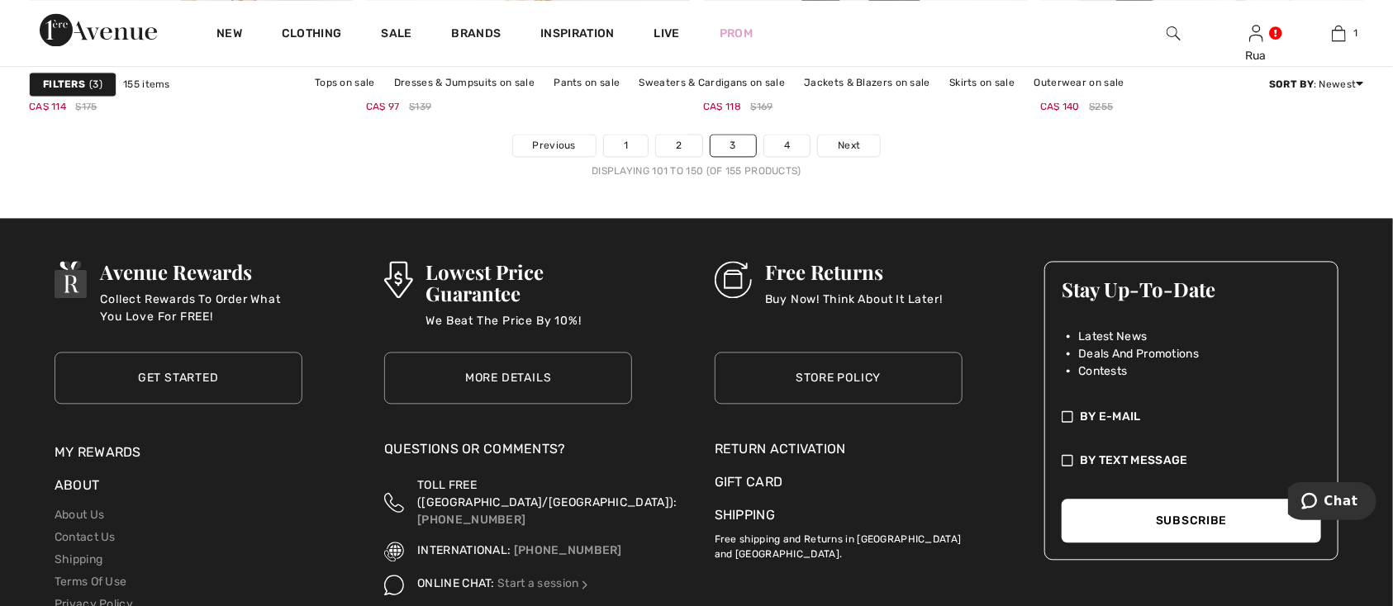
scroll to position [8817, 0]
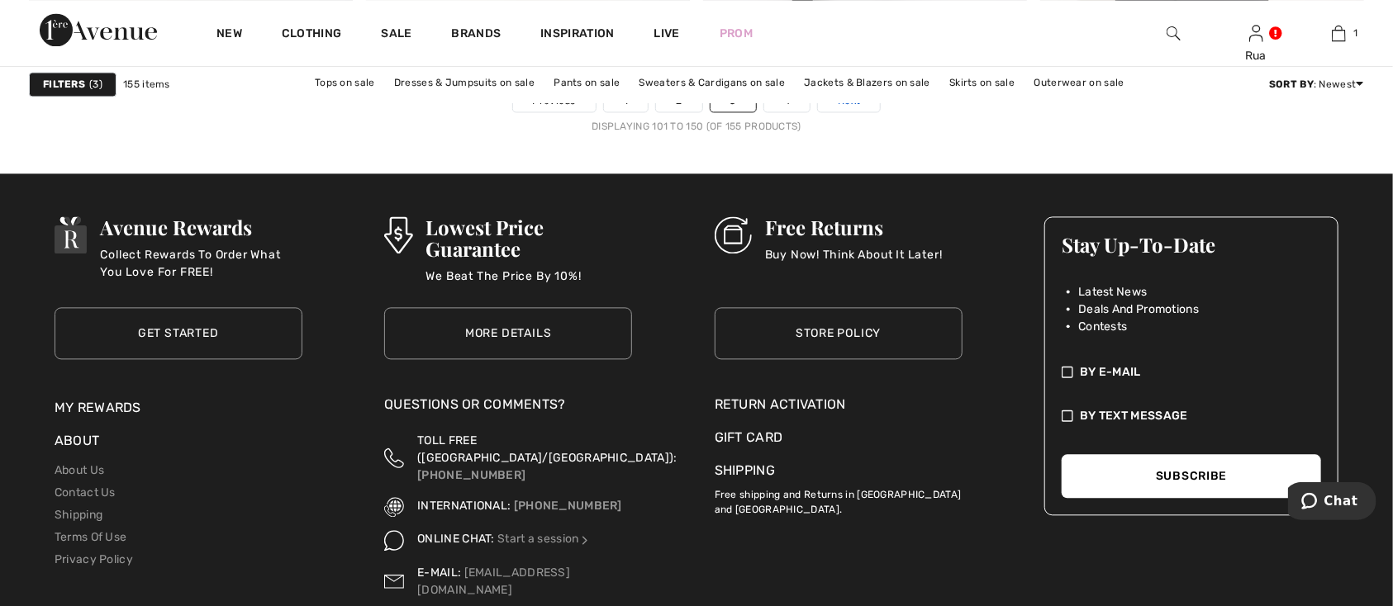
click at [849, 108] on span "Next" at bounding box center [849, 100] width 22 height 15
